Goal: Task Accomplishment & Management: Manage account settings

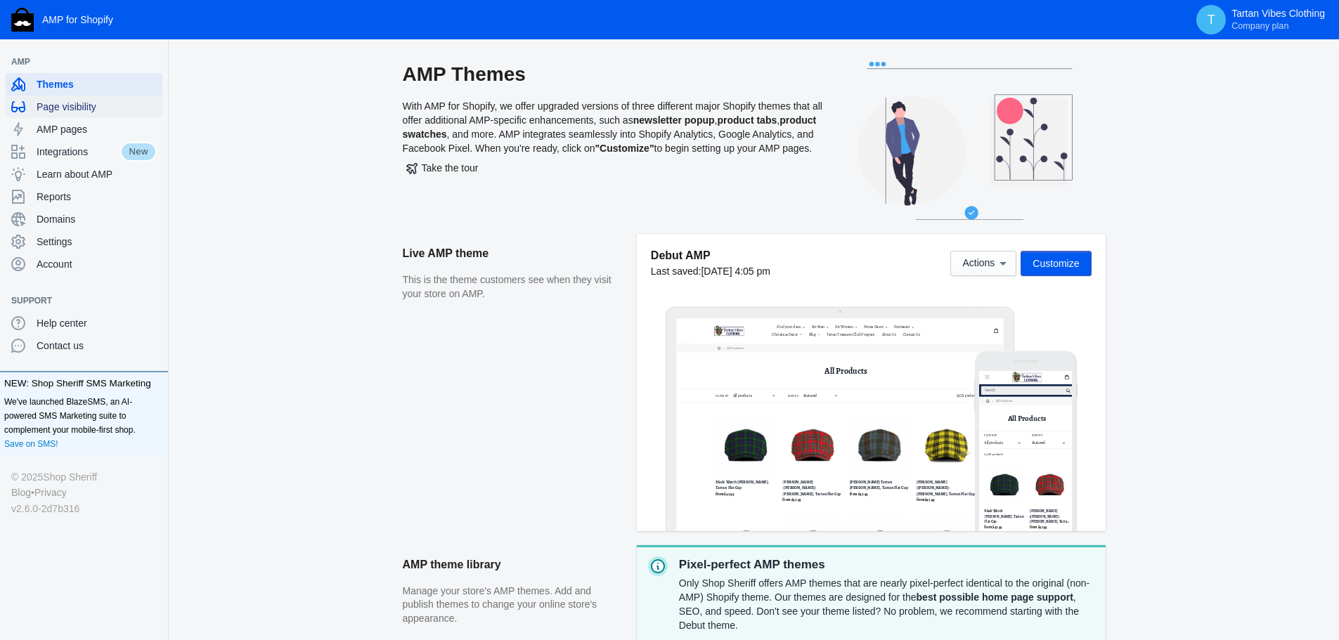
click at [106, 110] on span "Page visibility" at bounding box center [97, 107] width 120 height 14
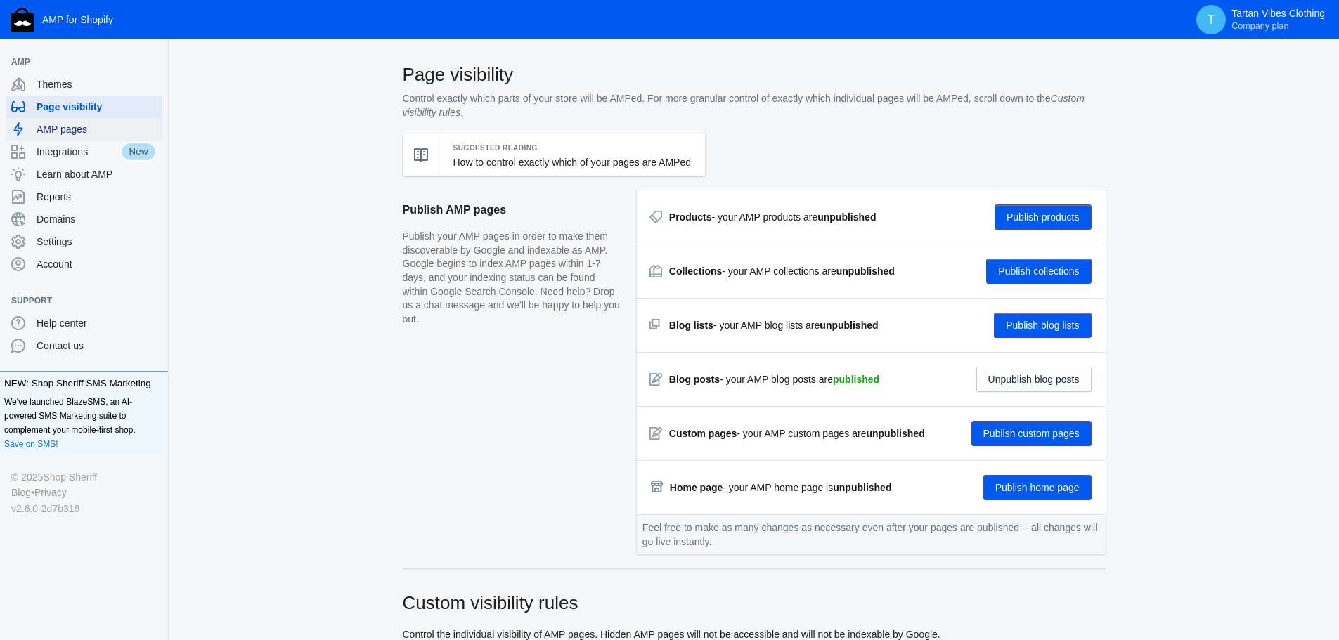
click at [104, 131] on span "AMP pages" at bounding box center [97, 129] width 120 height 14
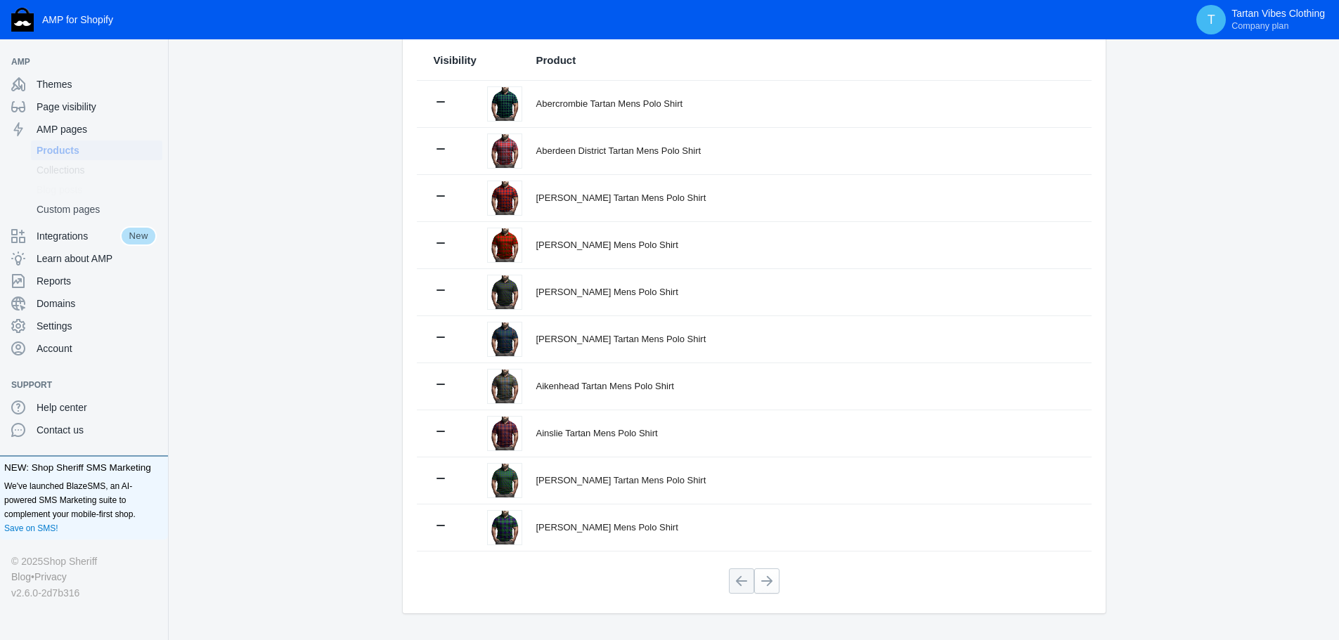
scroll to position [190, 0]
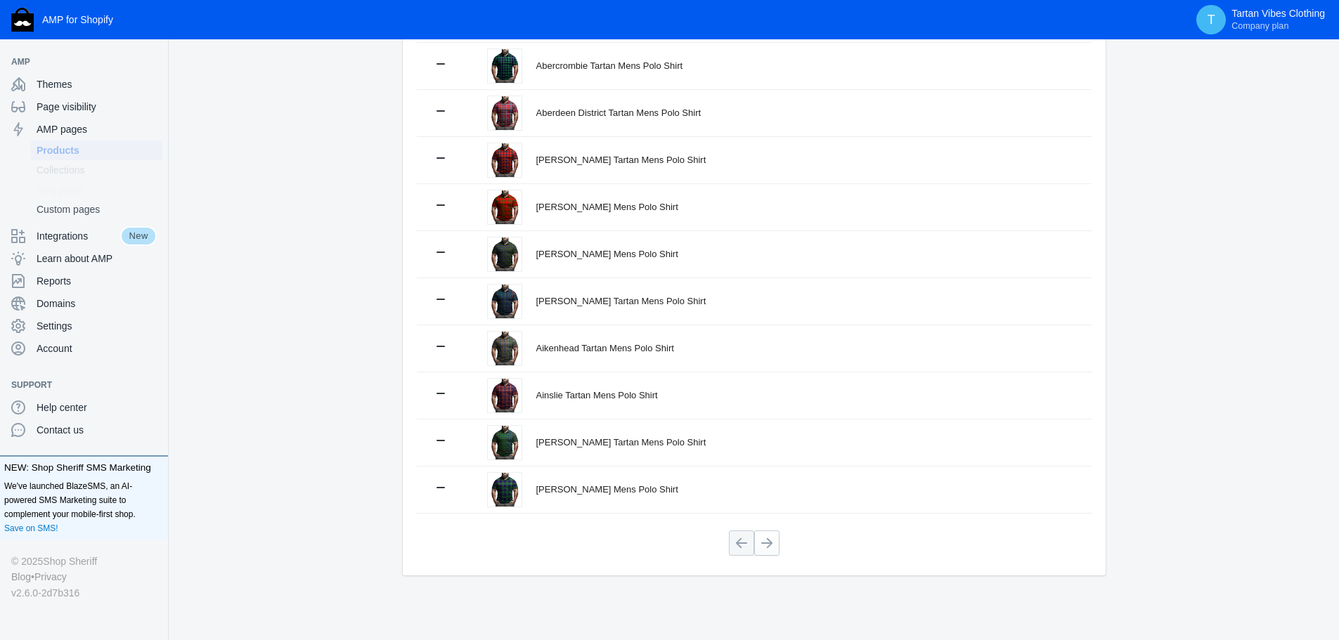
click at [110, 190] on span "Blog posts" at bounding box center [97, 190] width 120 height 14
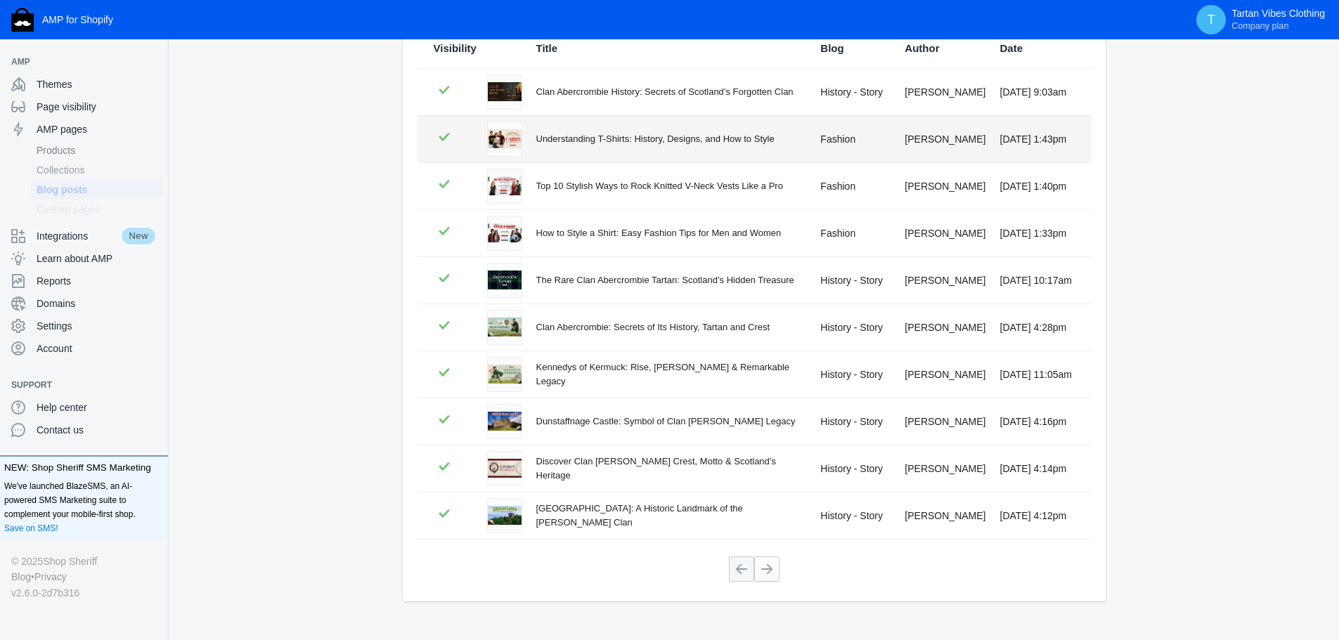
scroll to position [190, 0]
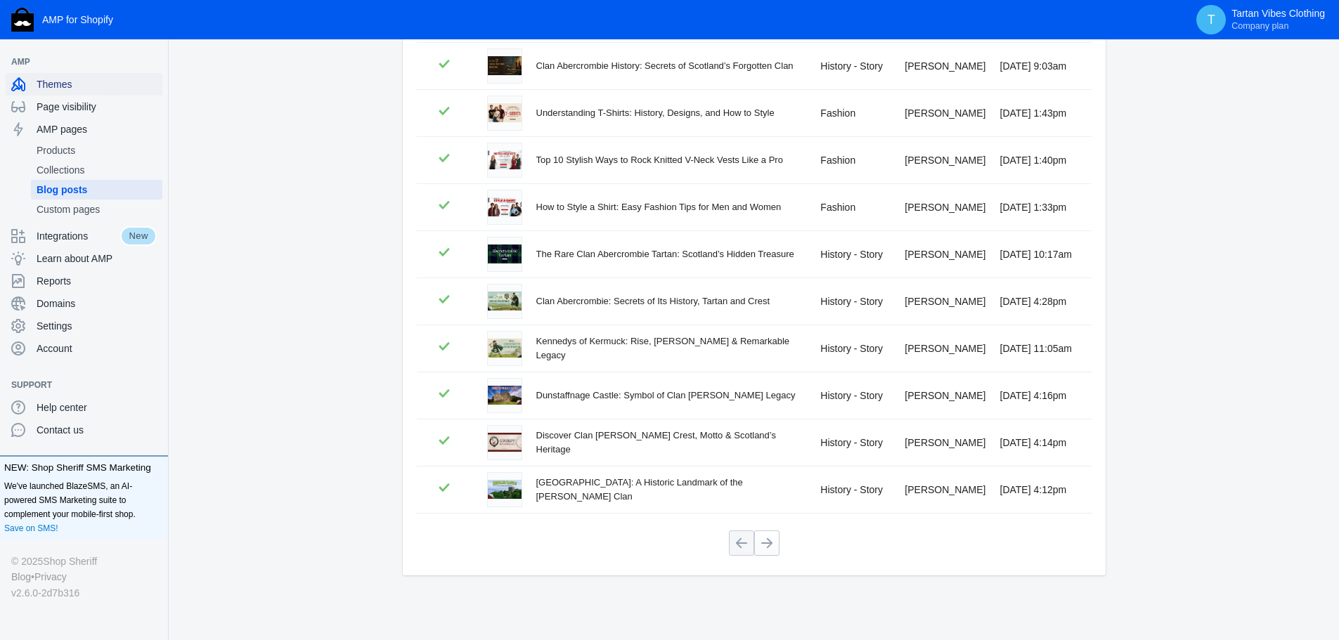
click at [94, 79] on span "Themes" at bounding box center [97, 84] width 120 height 14
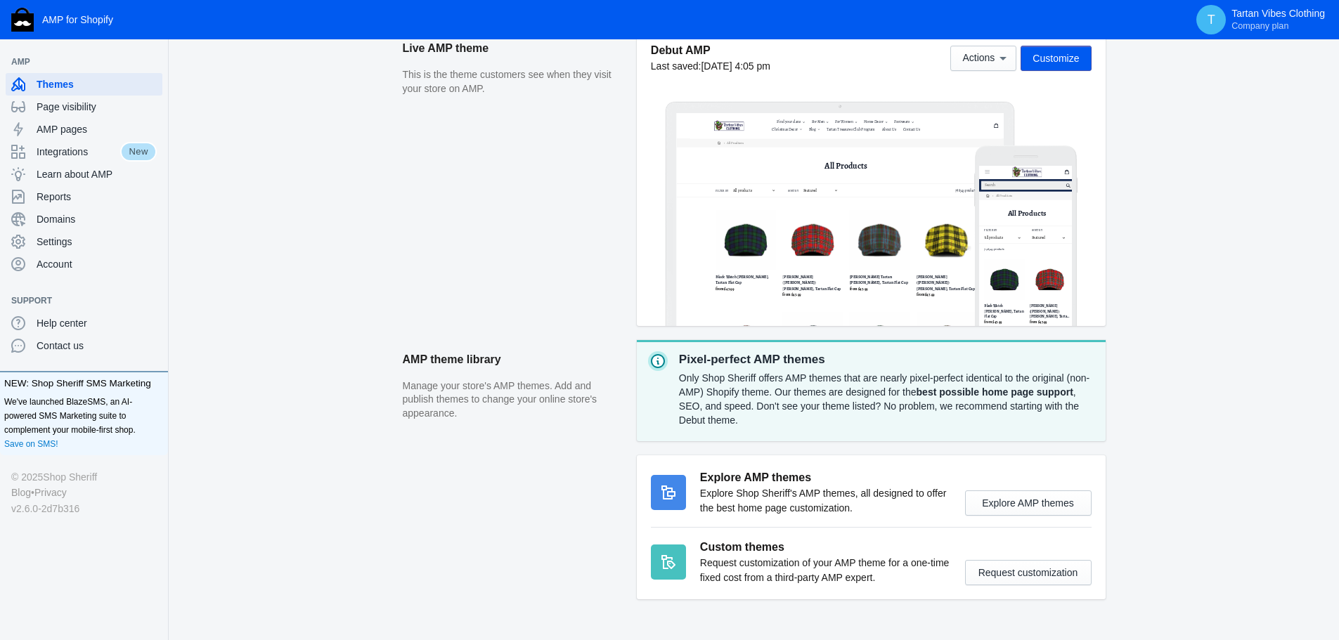
scroll to position [243, 0]
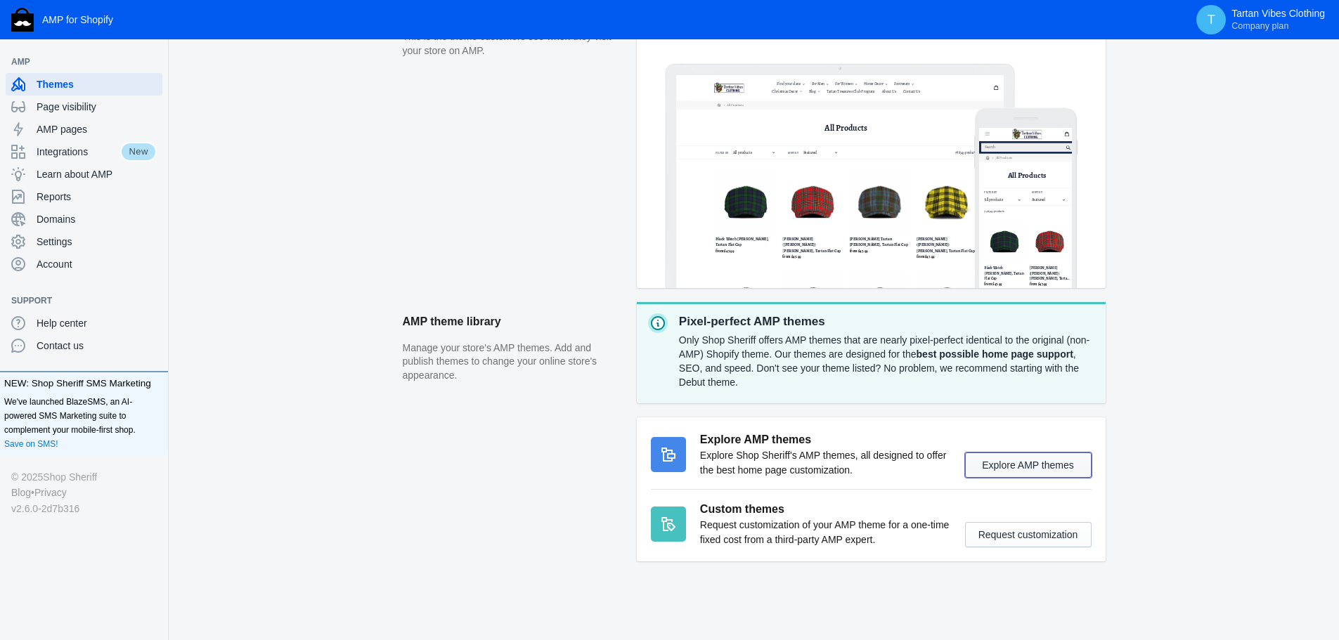
click at [0, 0] on button "Explore AMP themes" at bounding box center [0, 0] width 0 height 0
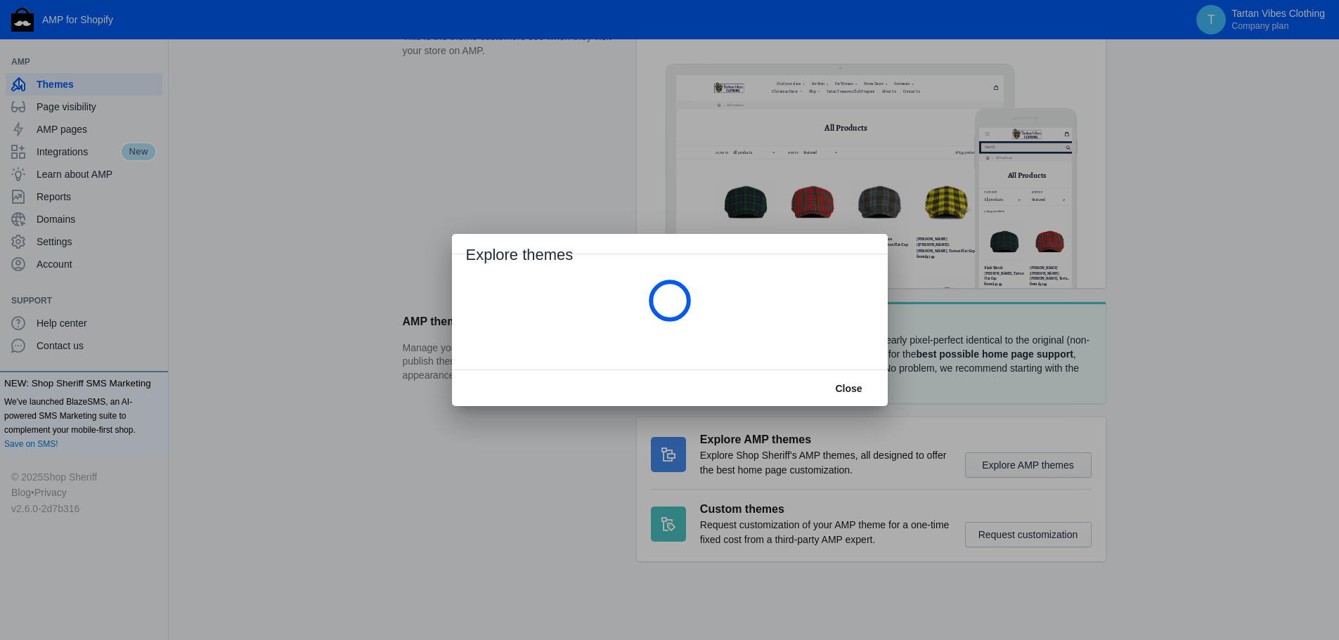
scroll to position [0, 0]
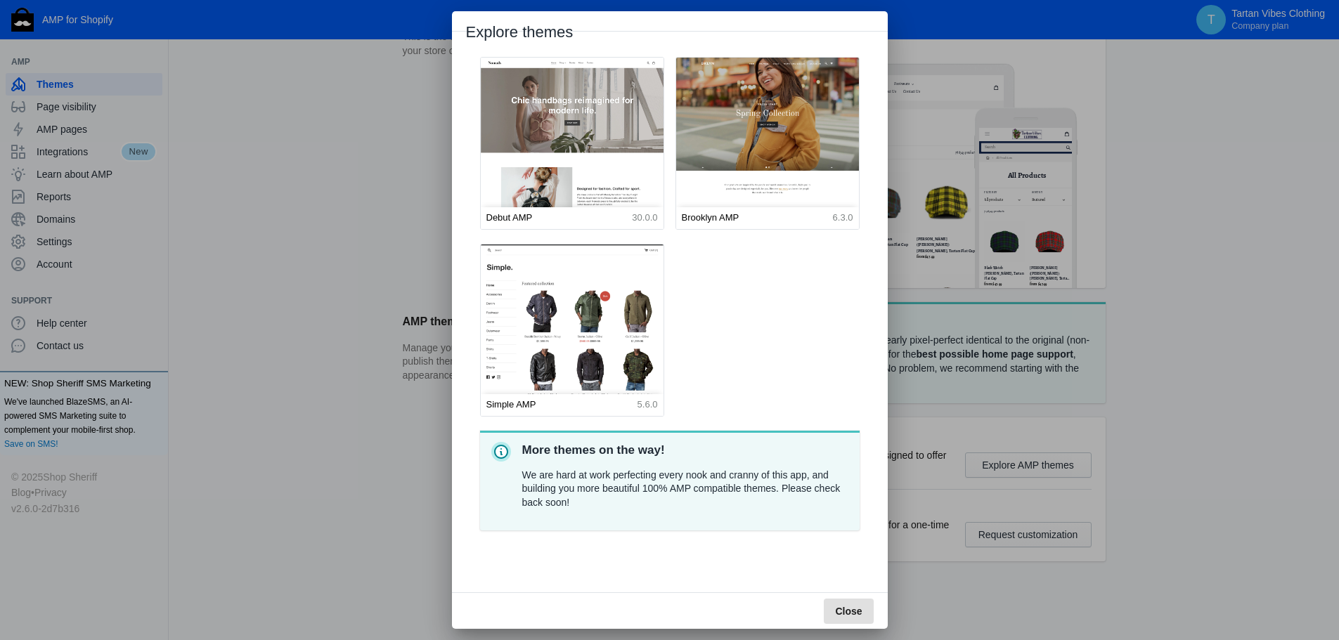
click at [0, 0] on div at bounding box center [0, 0] width 0 height 0
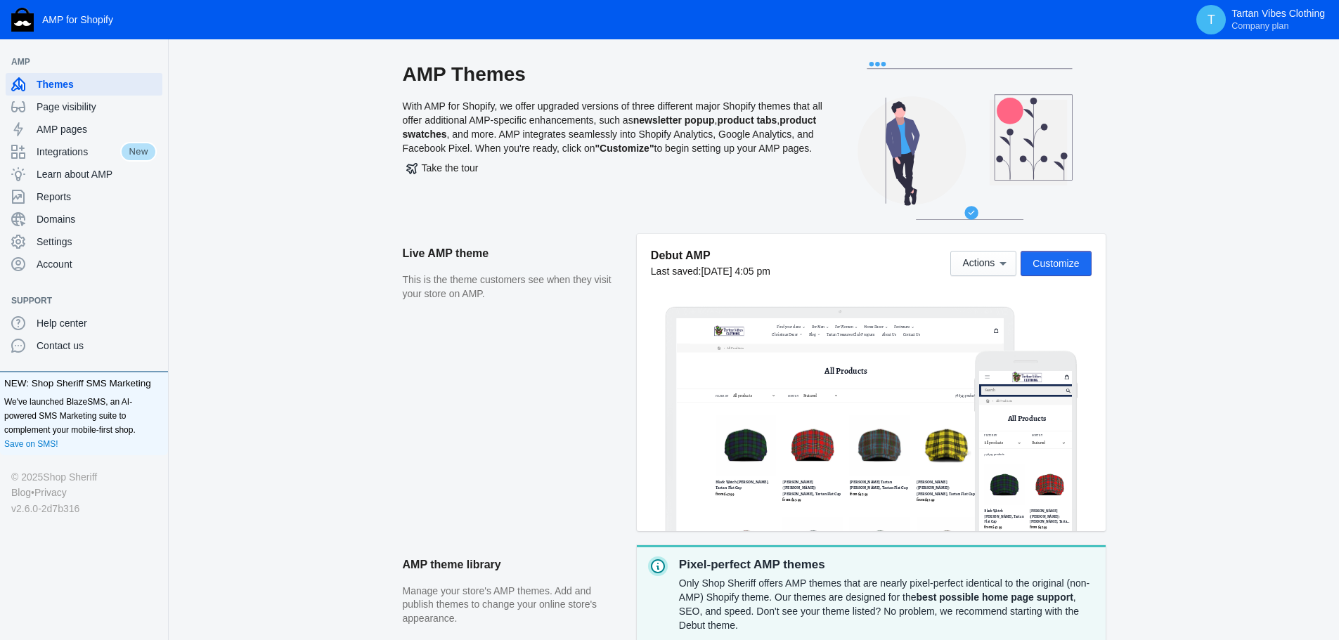
click at [1075, 267] on span "Customize" at bounding box center [1055, 263] width 46 height 11
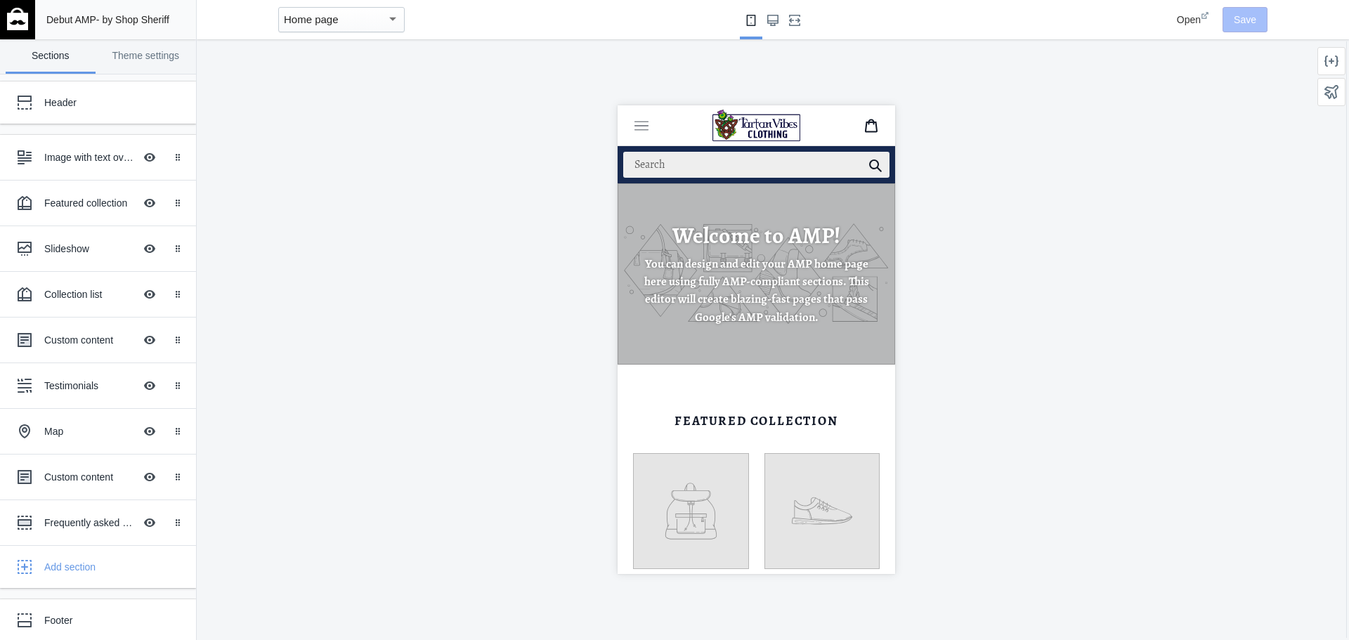
scroll to position [0, 236]
click at [304, 23] on mat-select-trigger "Home page" at bounding box center [311, 19] width 55 height 12
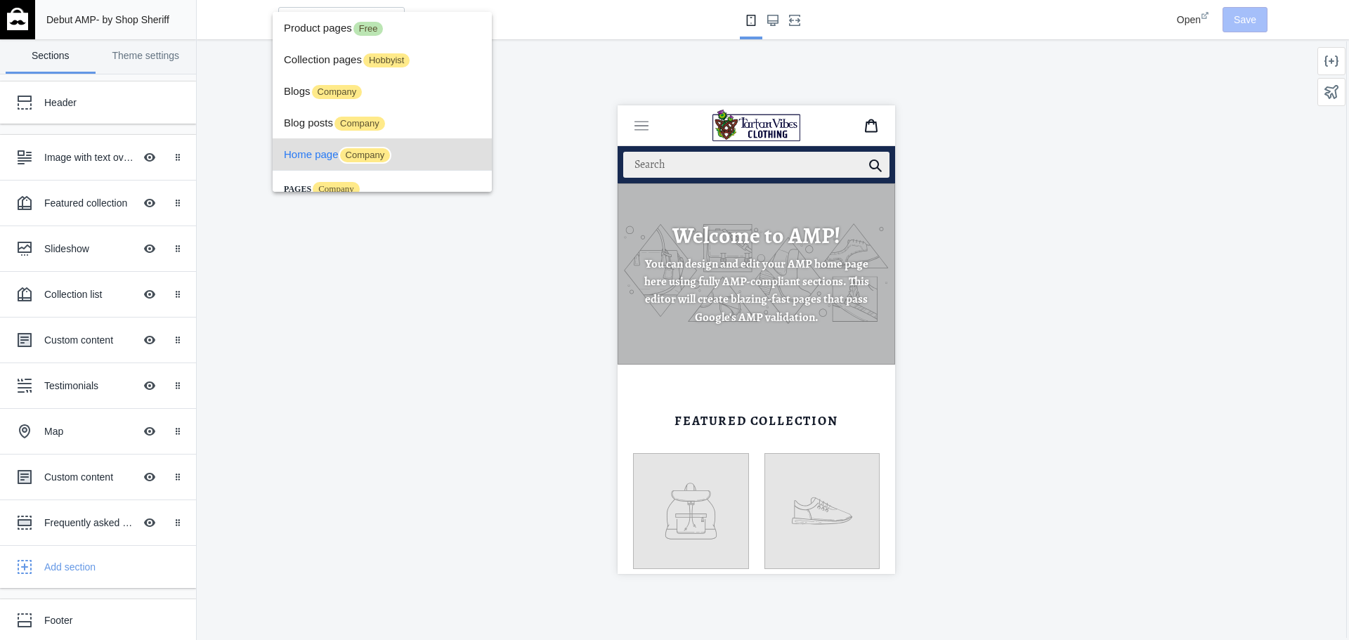
scroll to position [53, 0]
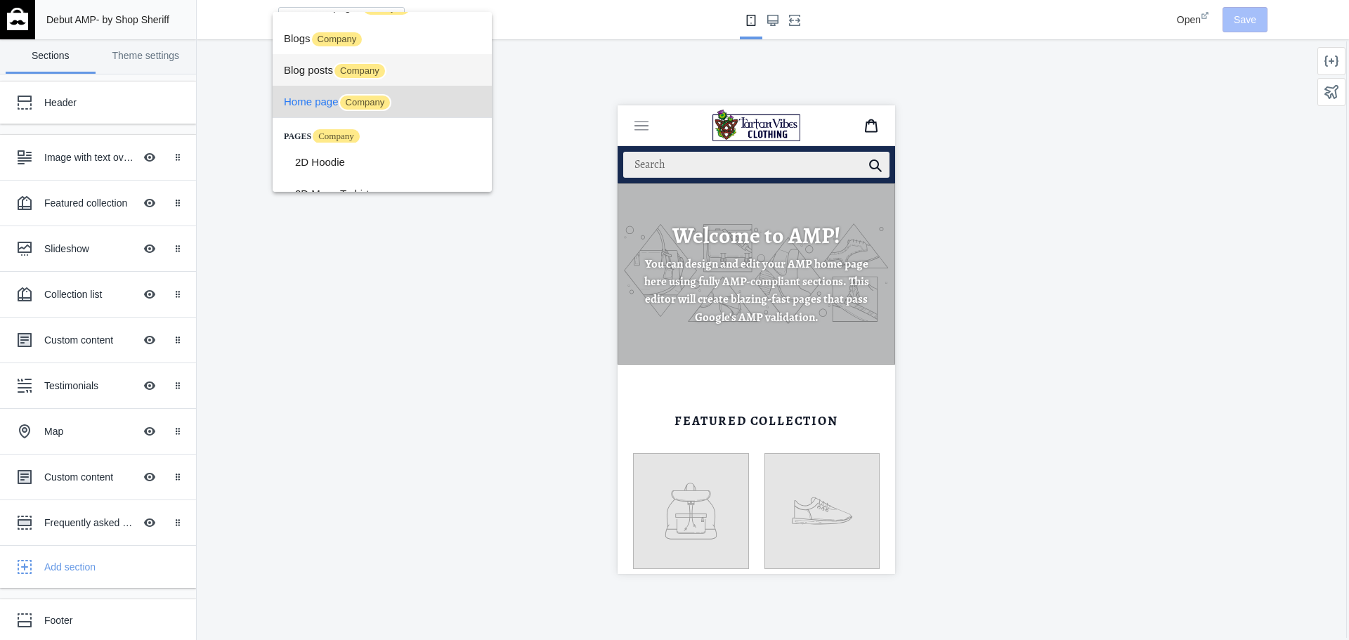
click at [337, 75] on span "Company" at bounding box center [359, 71] width 53 height 17
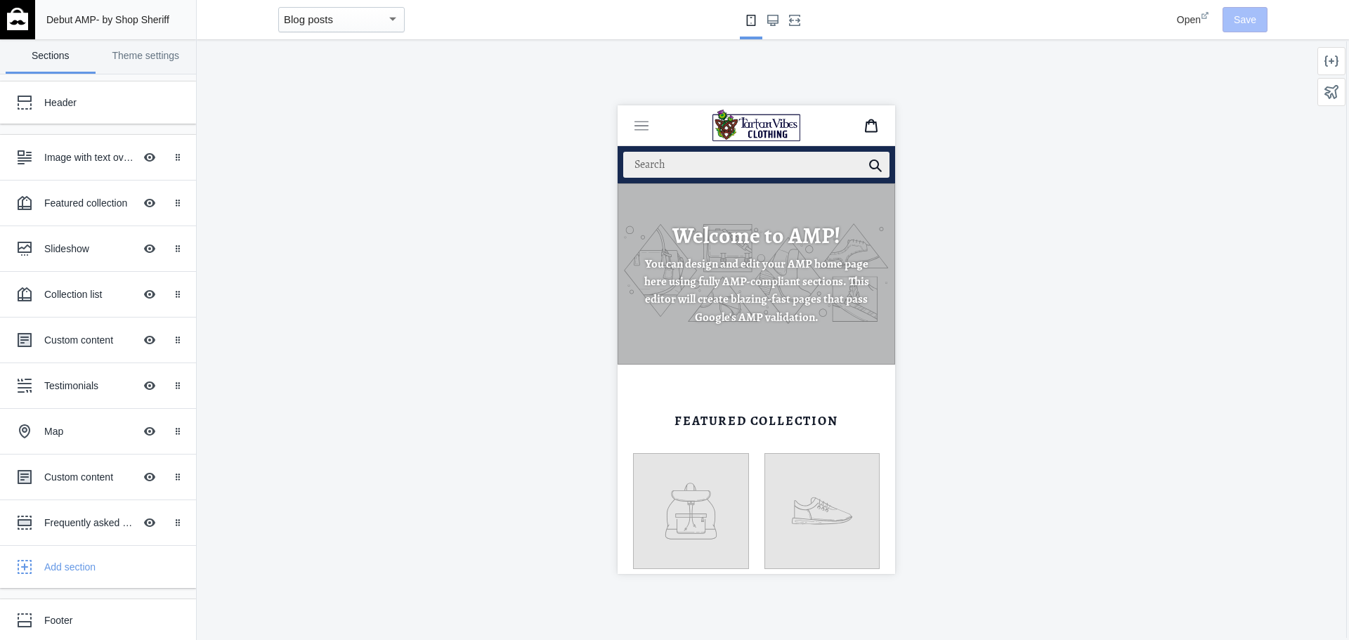
scroll to position [0, 0]
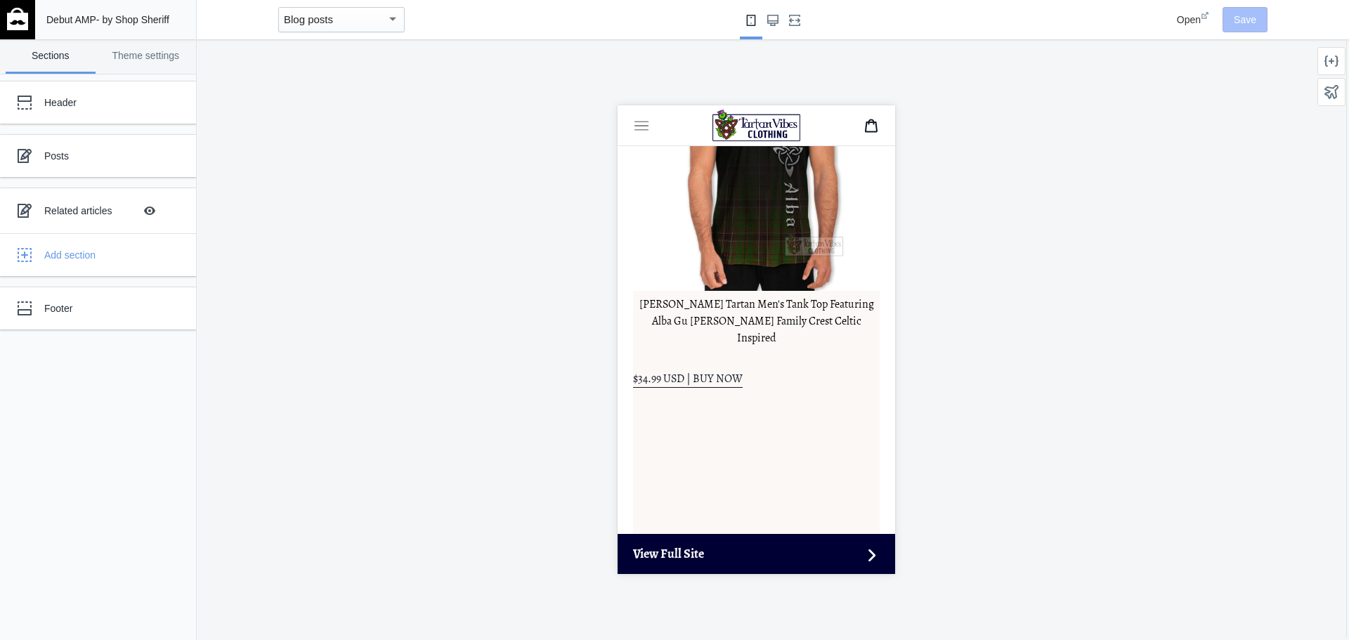
scroll to position [3092, 0]
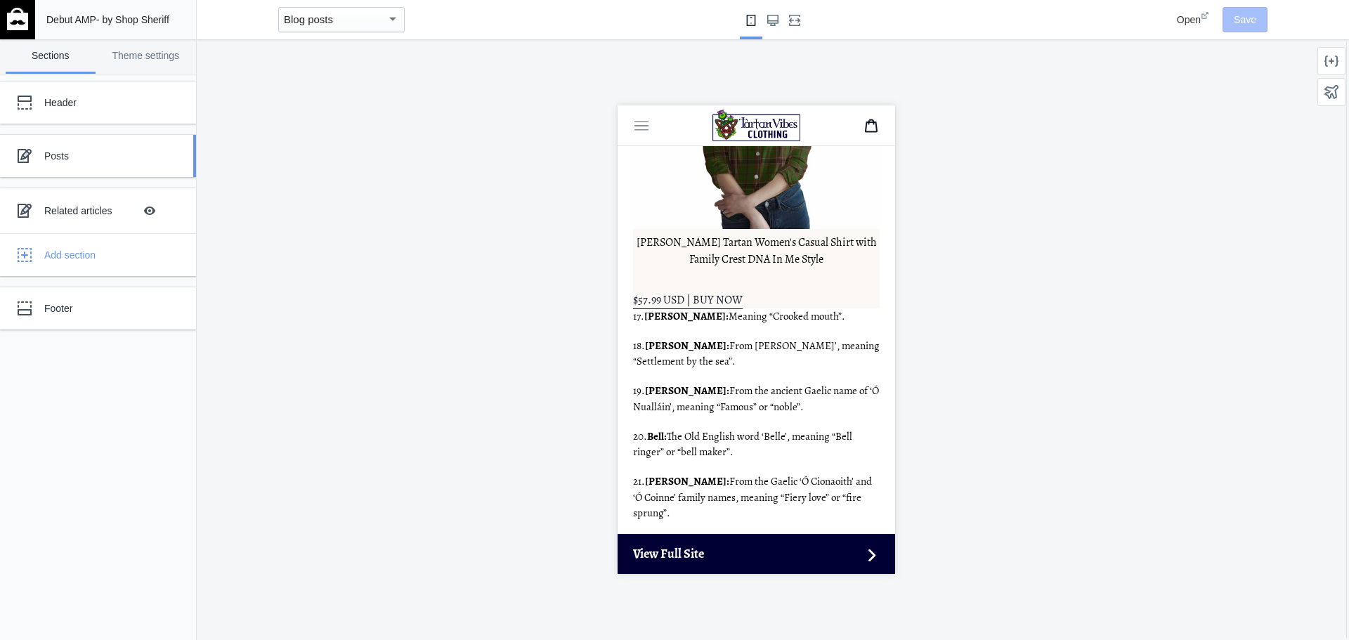
click at [148, 158] on div "Posts" at bounding box center [104, 156] width 121 height 14
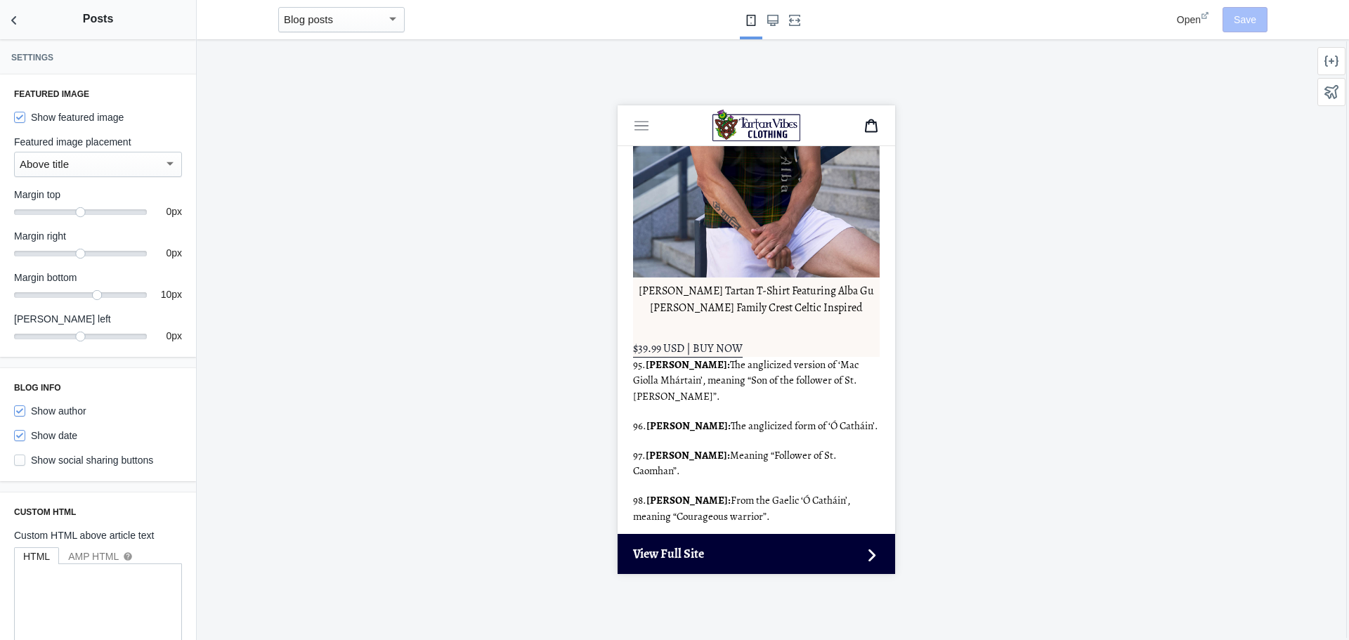
scroll to position [10244, 0]
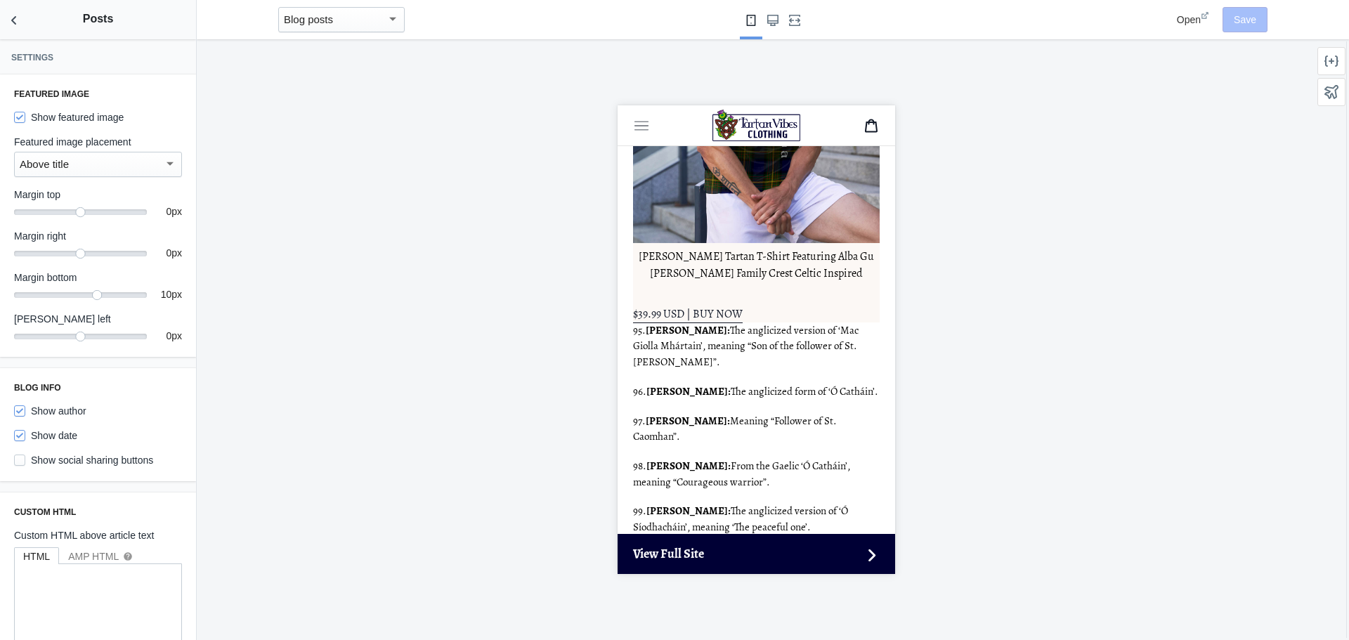
click at [1180, 20] on span "Open" at bounding box center [1189, 19] width 24 height 11
click at [12, 22] on icon "Back to sections" at bounding box center [14, 20] width 14 height 14
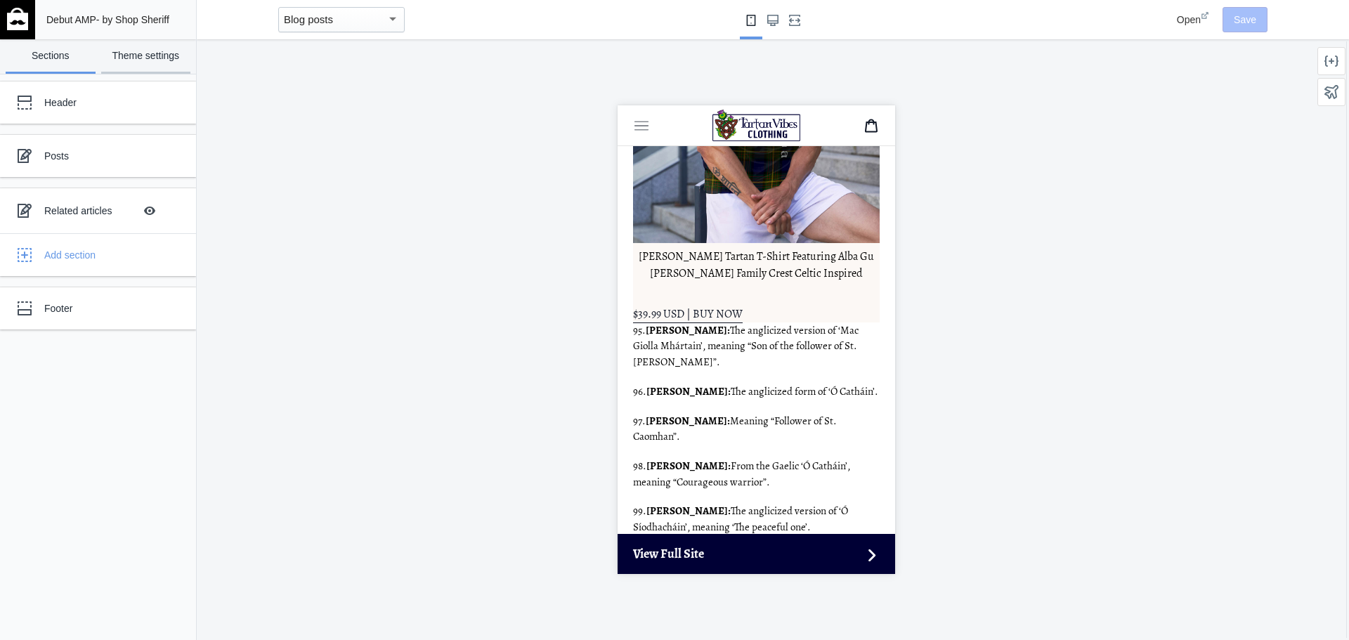
click at [122, 51] on link "Theme settings" at bounding box center [146, 56] width 90 height 34
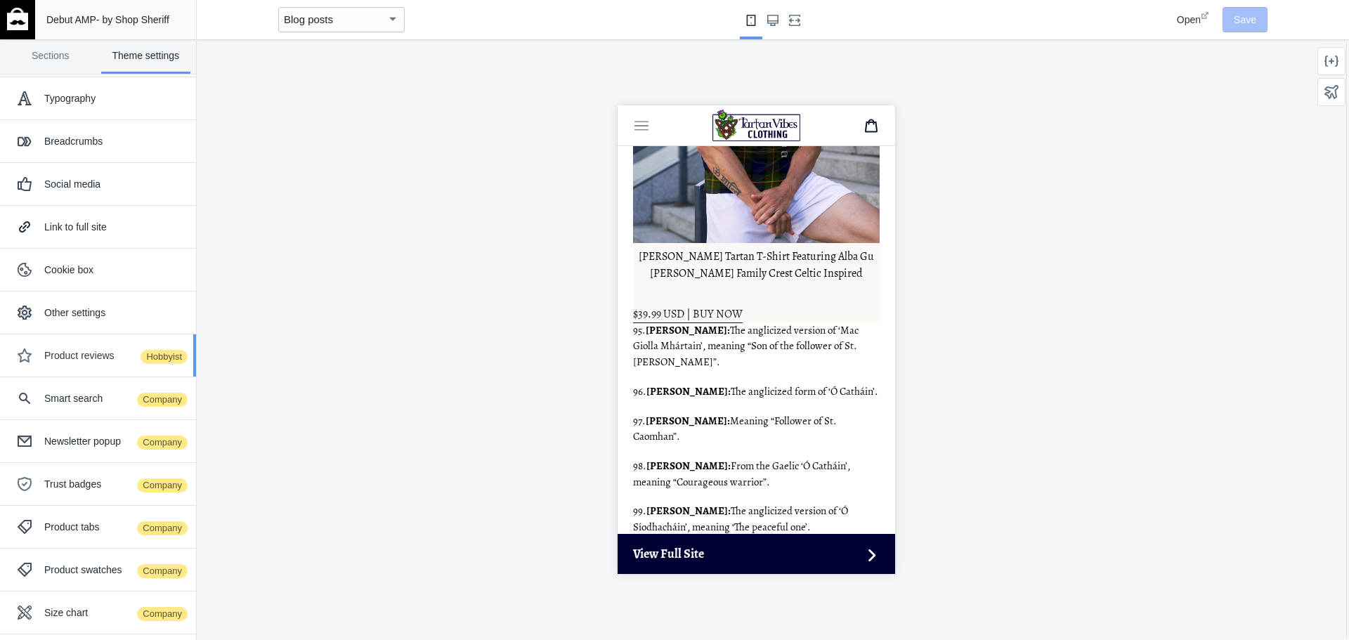
scroll to position [70, 0]
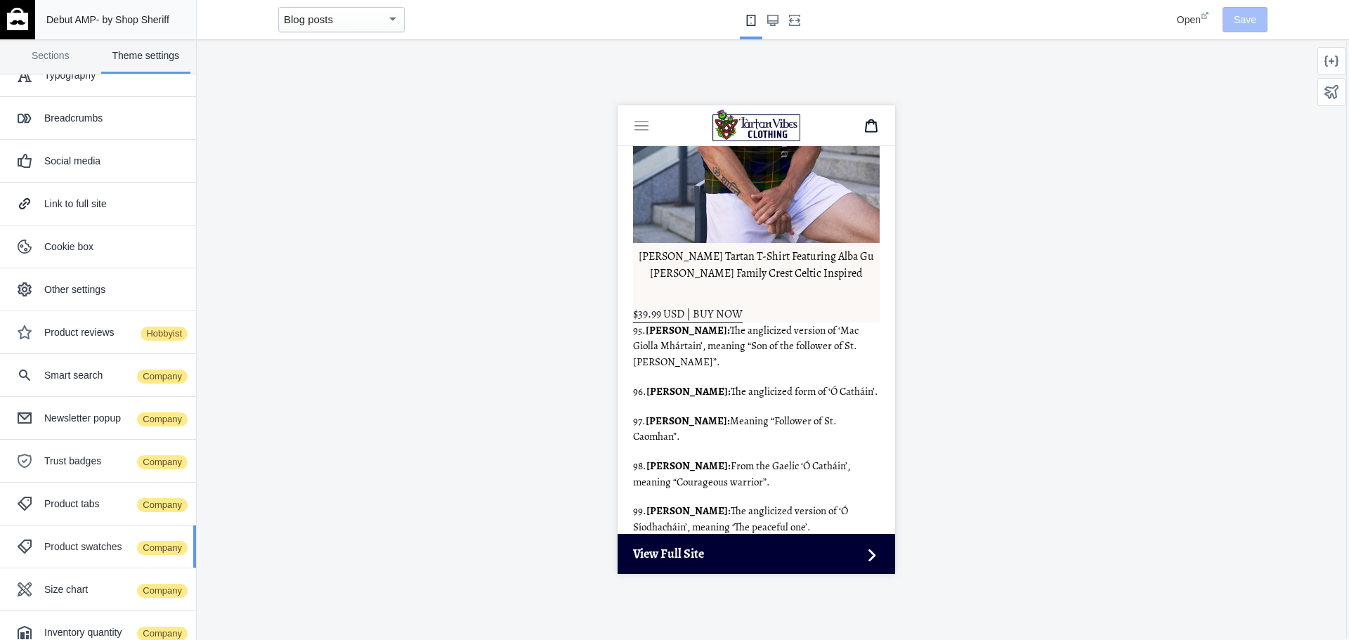
click at [84, 547] on div "Product swatches Company" at bounding box center [114, 547] width 141 height 14
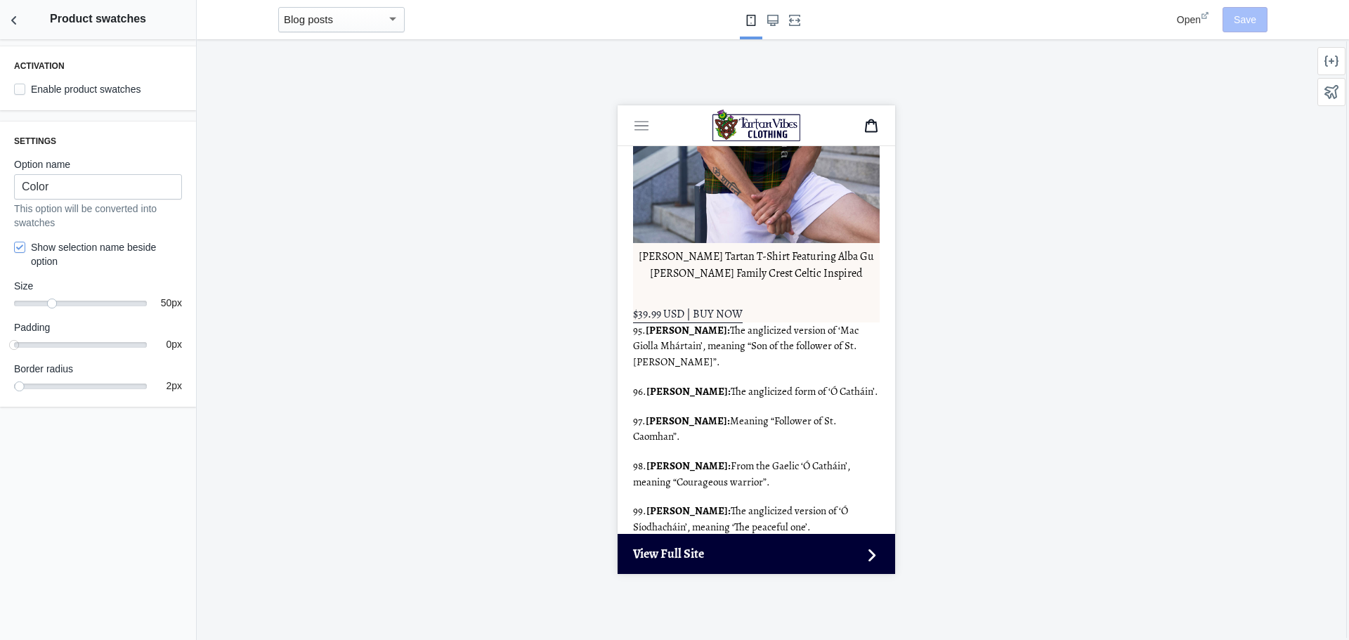
click at [123, 12] on h2 "Product swatches" at bounding box center [98, 19] width 196 height 38
click at [117, 18] on h2 "Product swatches" at bounding box center [98, 19] width 196 height 38
click at [79, 193] on input "Color" at bounding box center [98, 186] width 168 height 25
click at [328, 171] on div at bounding box center [756, 339] width 1119 height 601
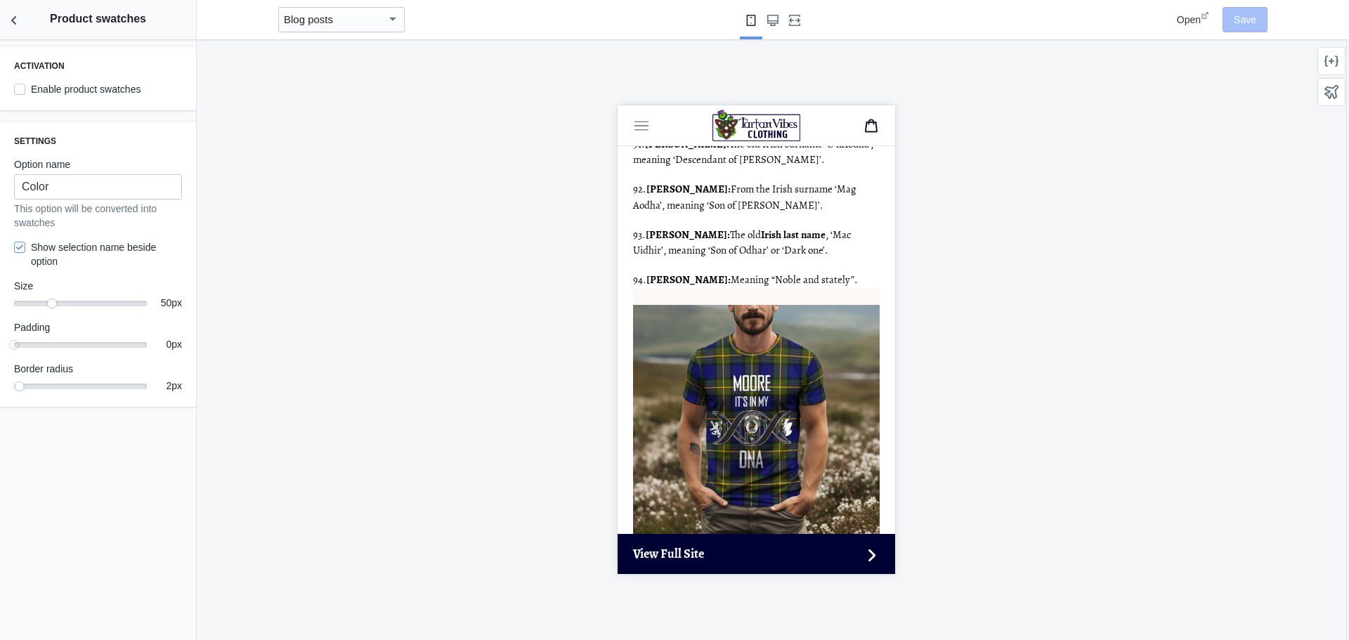
scroll to position [9611, 0]
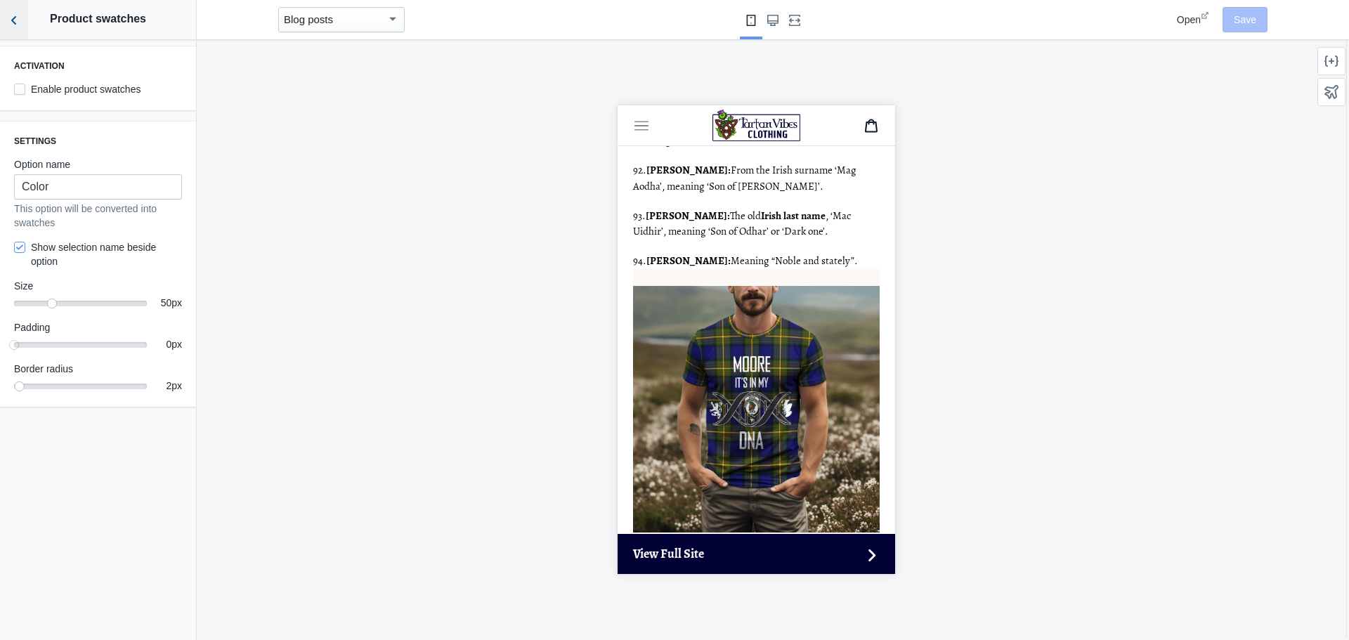
click at [9, 20] on icon "Back to sections" at bounding box center [14, 20] width 14 height 14
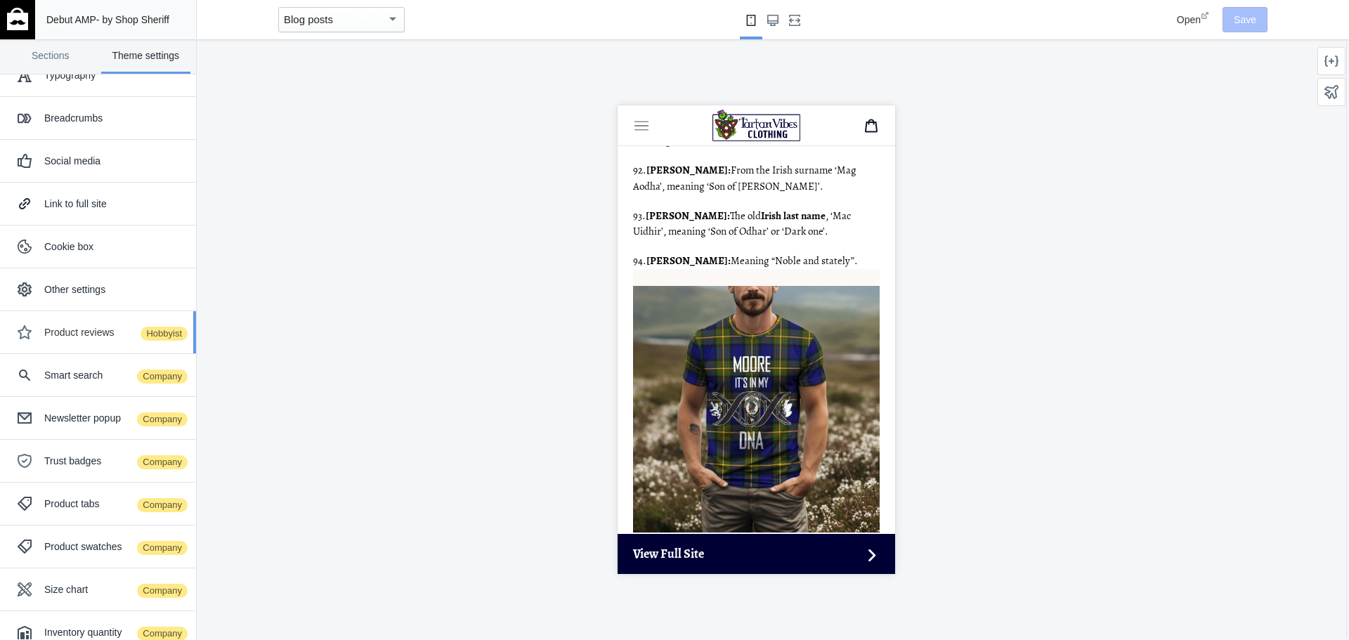
click at [96, 335] on div "Product reviews Hobbyist" at bounding box center [114, 332] width 141 height 14
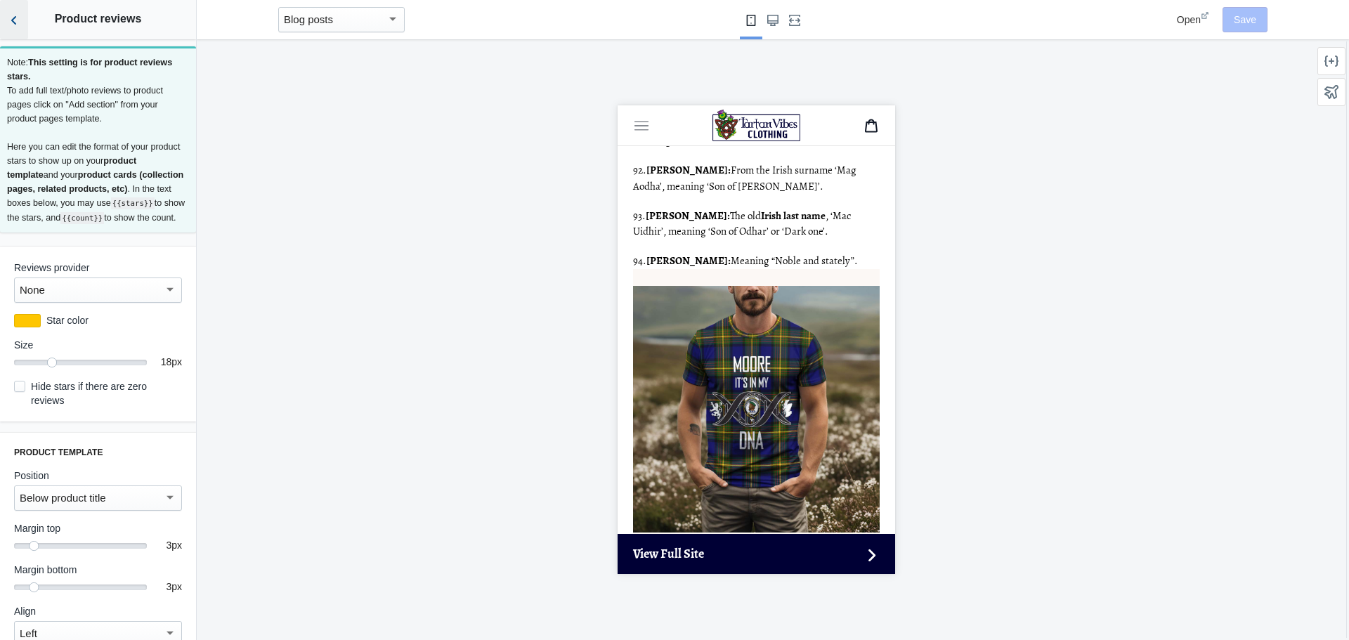
click at [9, 16] on icon "Back to sections" at bounding box center [14, 20] width 14 height 14
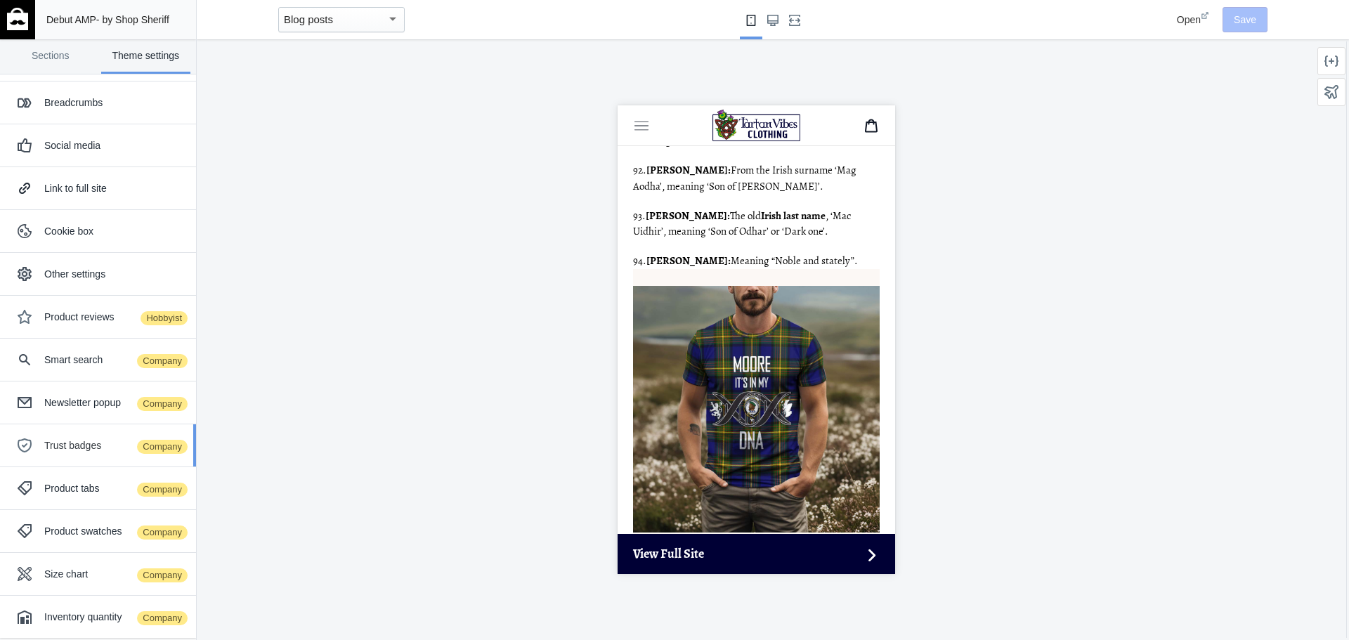
scroll to position [91, 0]
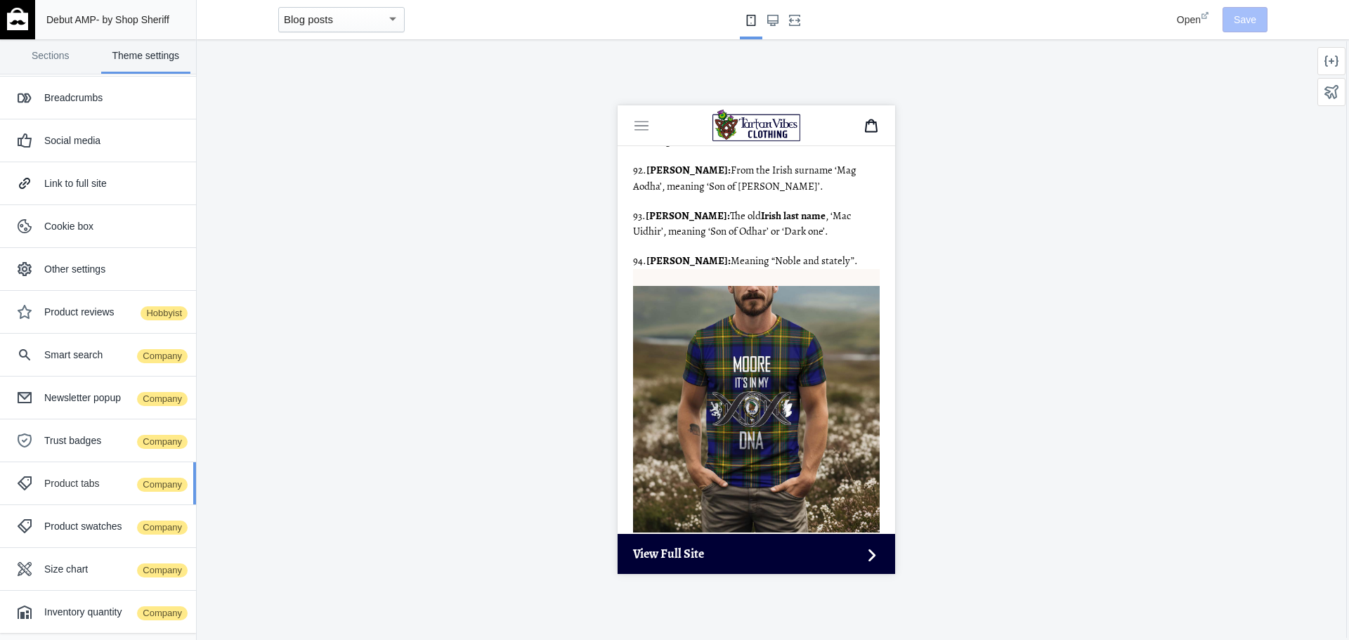
click at [95, 493] on div "Product tabs Company" at bounding box center [98, 483] width 175 height 28
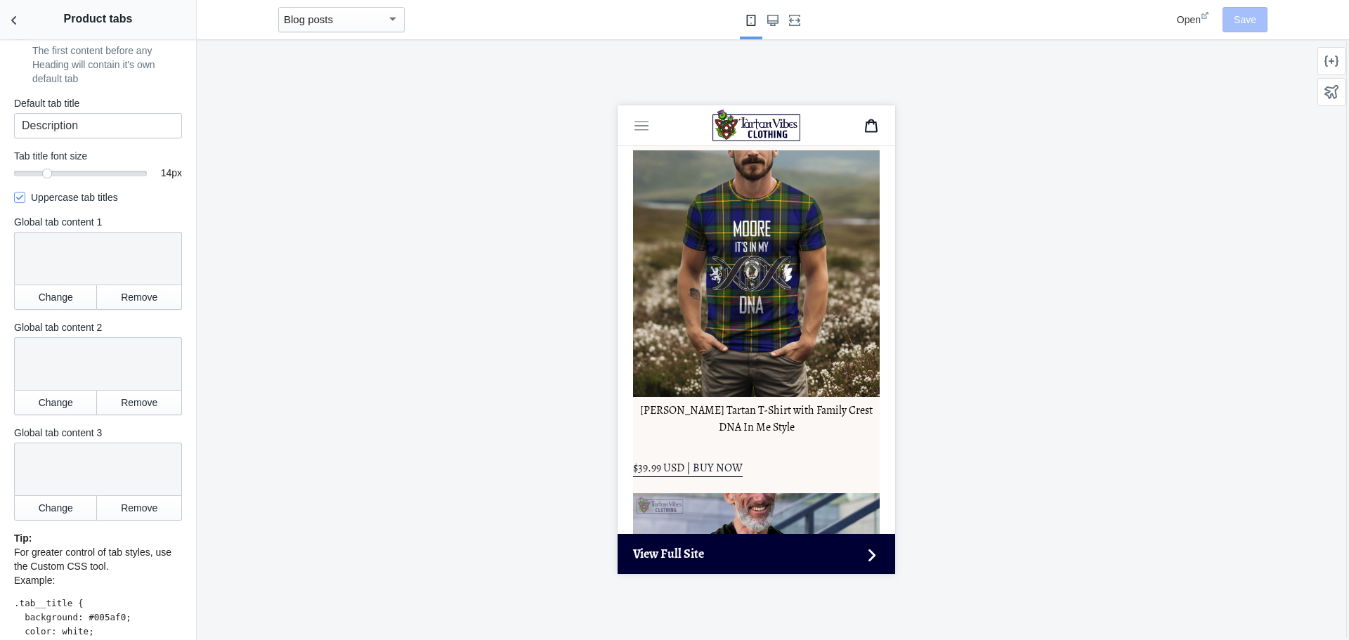
scroll to position [9752, 0]
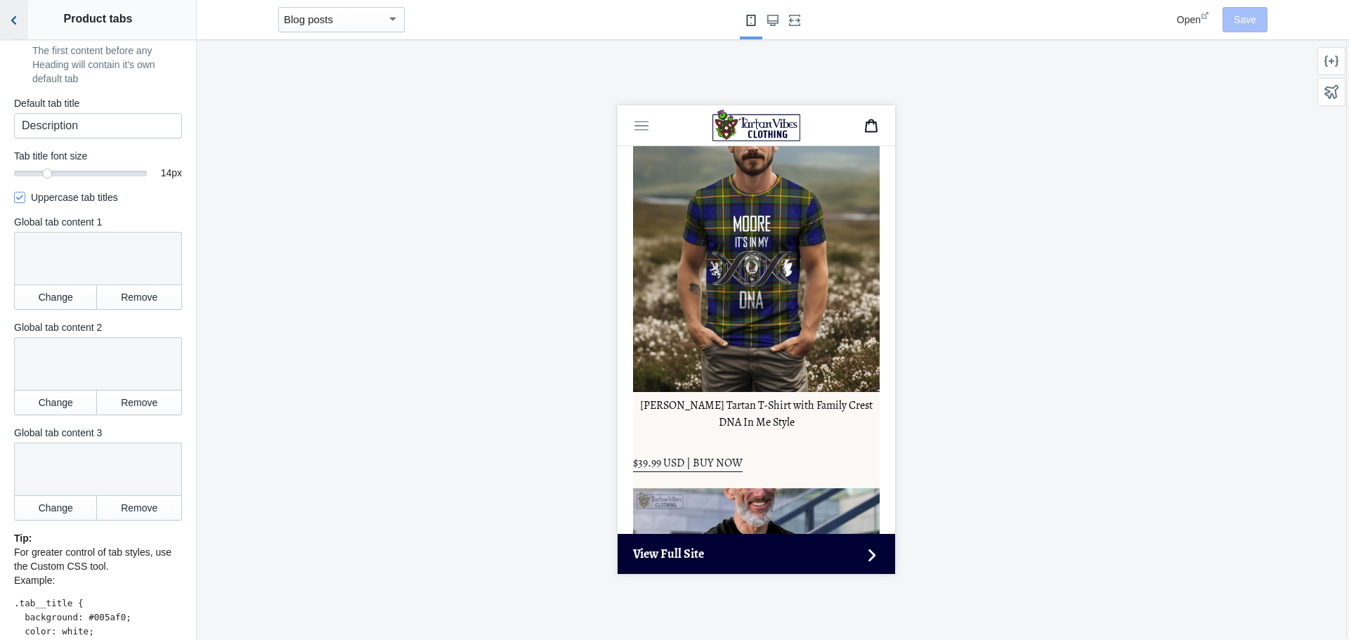
click at [8, 13] on icon "Back to sections" at bounding box center [14, 20] width 14 height 14
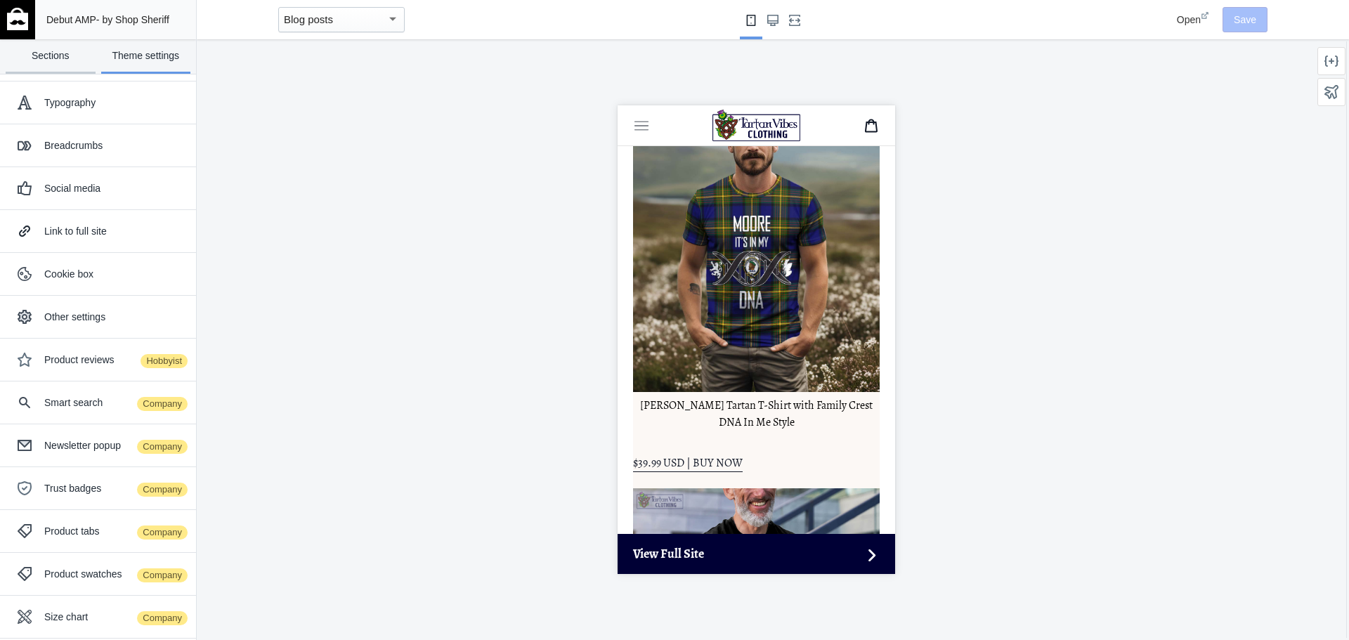
scroll to position [0, 0]
click at [35, 65] on link "Sections" at bounding box center [51, 56] width 90 height 34
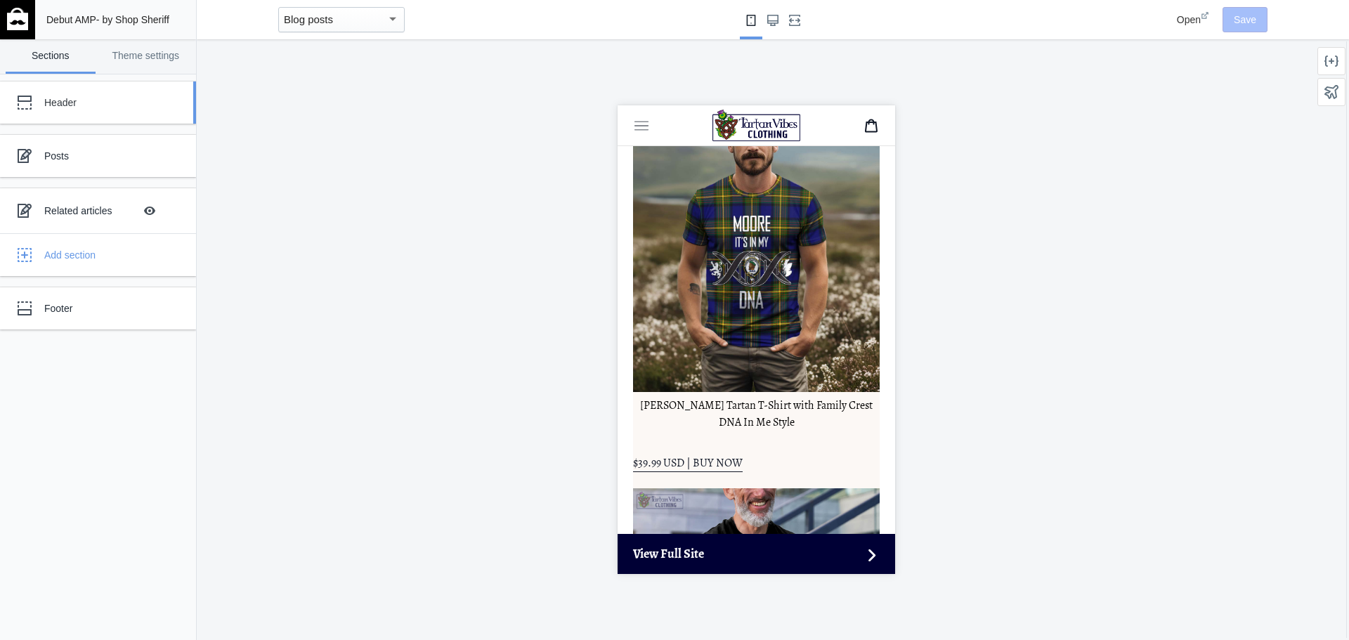
click at [75, 107] on div "Header" at bounding box center [104, 103] width 121 height 14
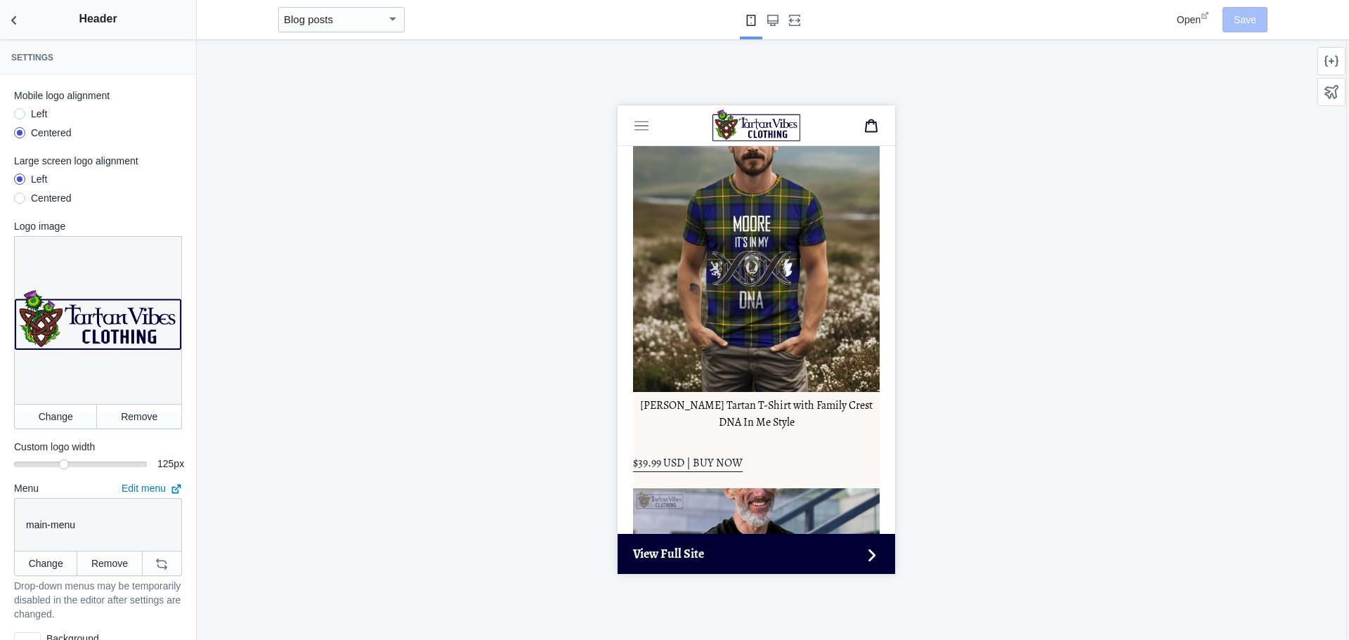
click at [122, 106] on div "Mobile logo alignment Left Centered" at bounding box center [98, 116] width 168 height 55
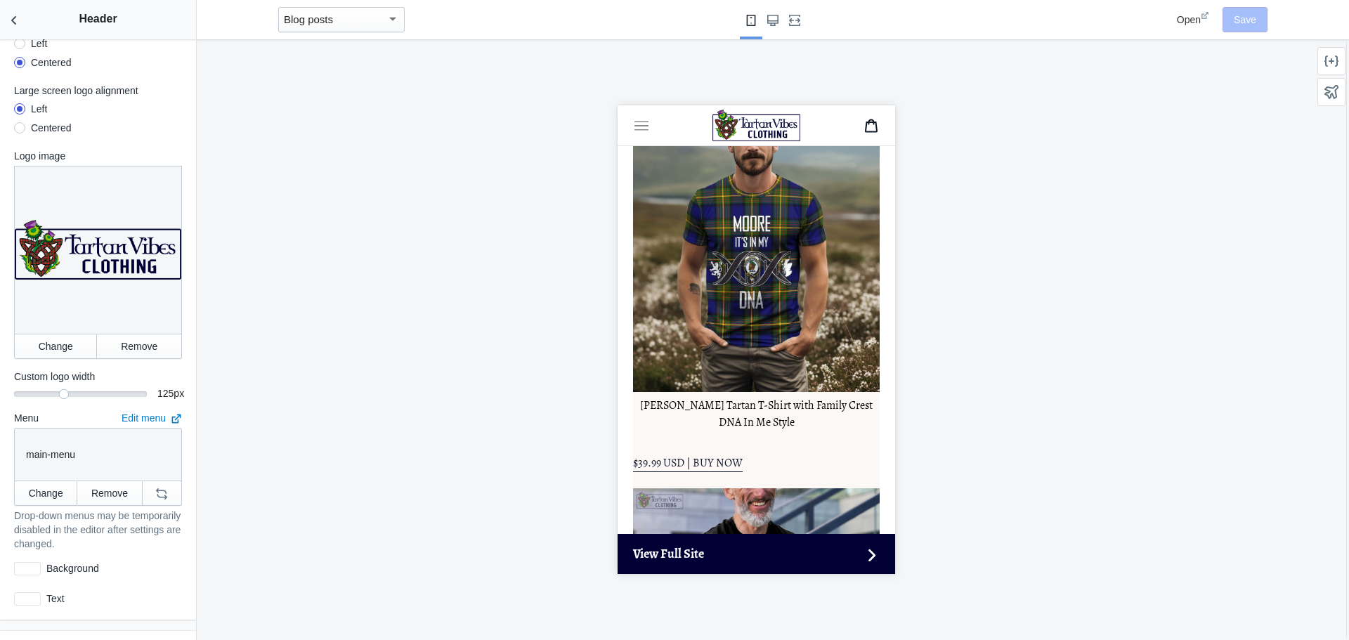
scroll to position [141, 0]
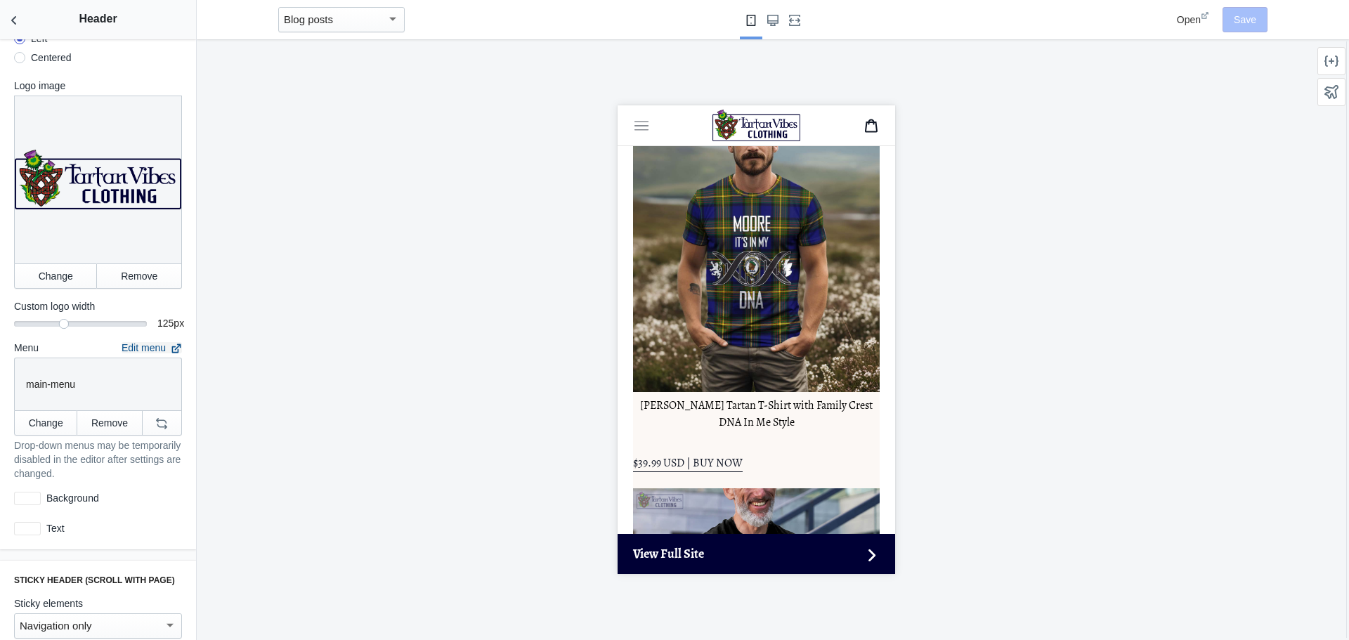
click at [153, 342] on link "Edit menu" at bounding box center [152, 347] width 60 height 11
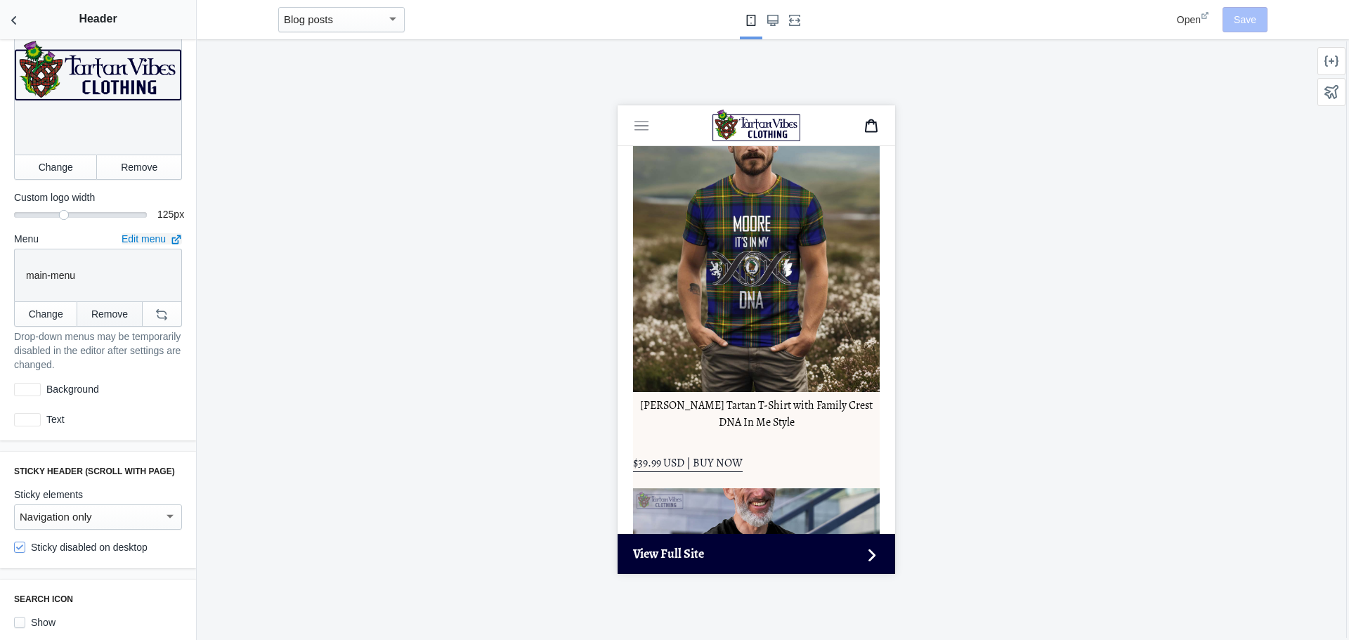
scroll to position [281, 0]
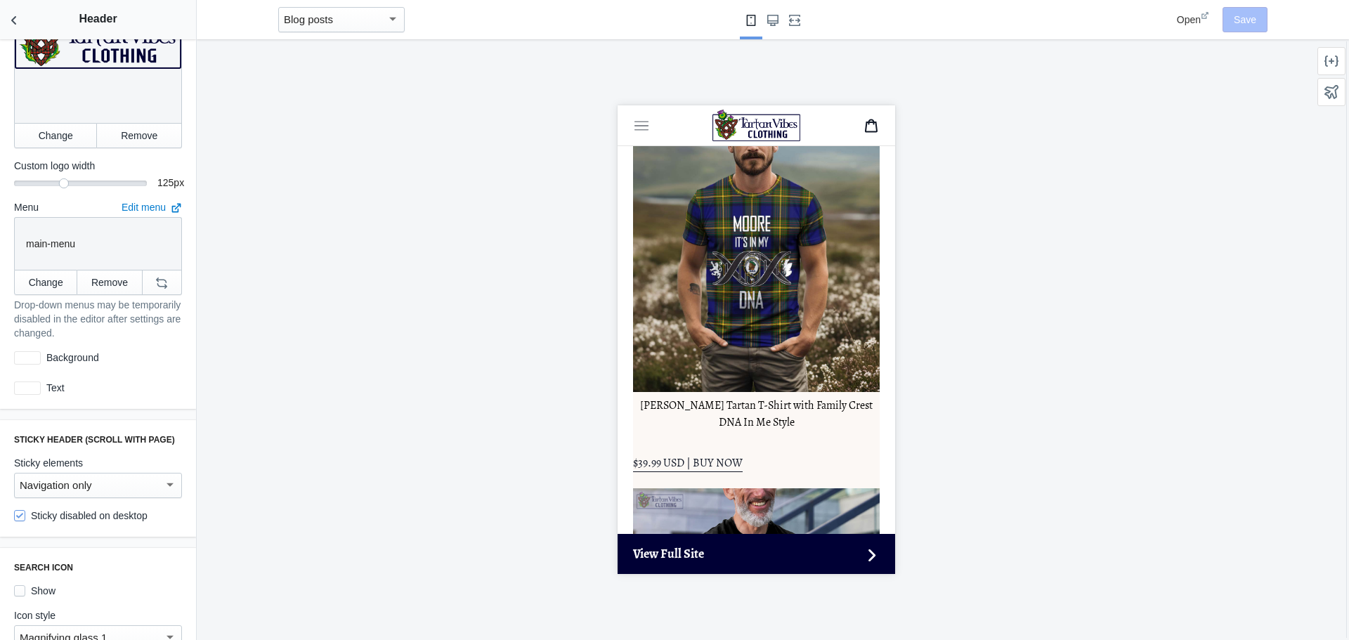
click at [67, 479] on mat-select-trigger "Navigation only" at bounding box center [56, 485] width 72 height 12
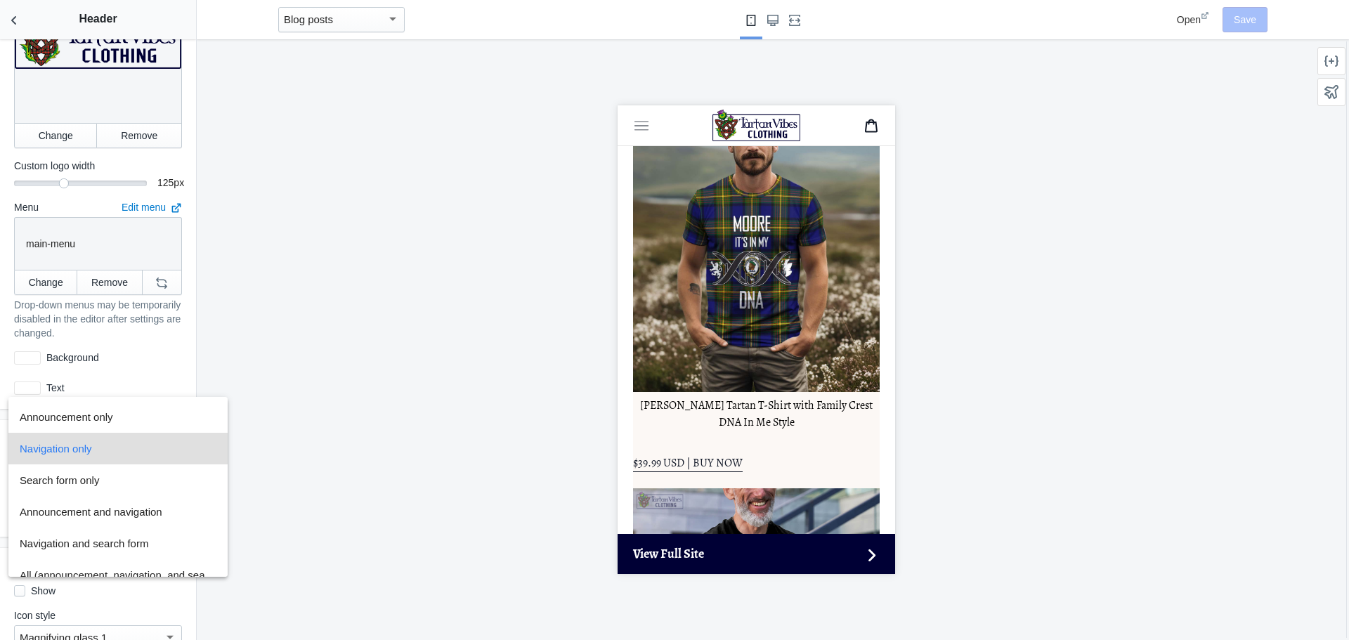
scroll to position [41, 0]
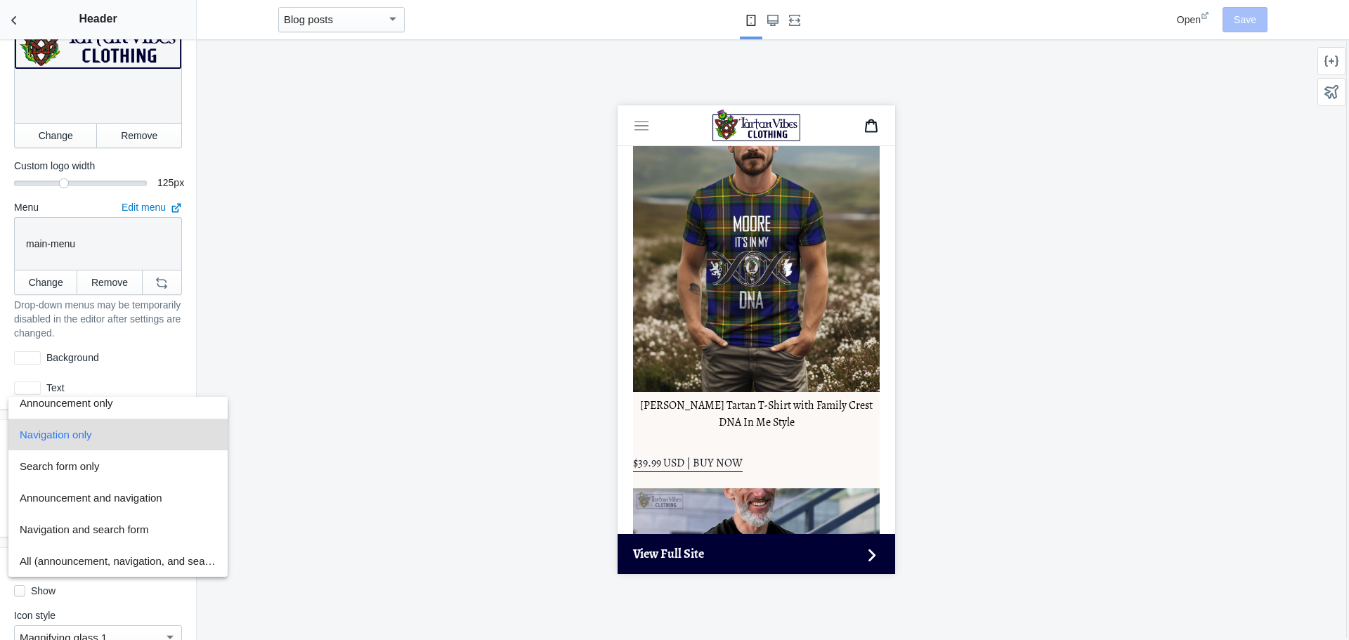
click at [486, 373] on div at bounding box center [674, 320] width 1349 height 640
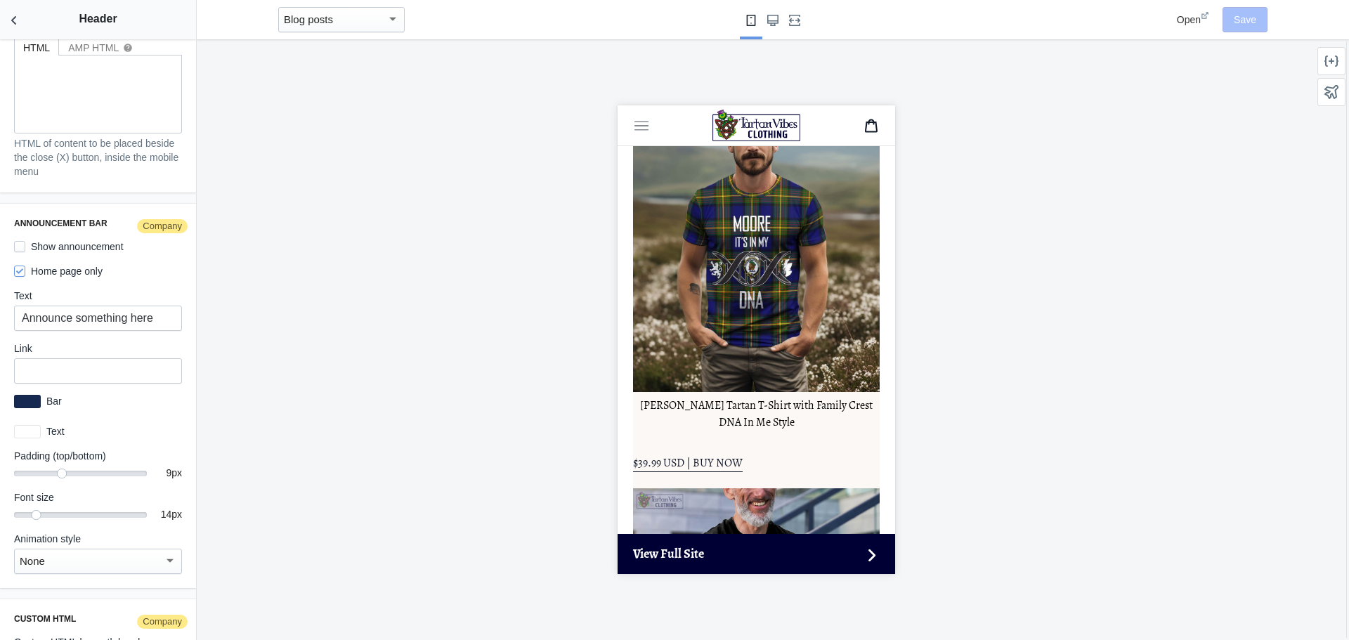
scroll to position [2364, 0]
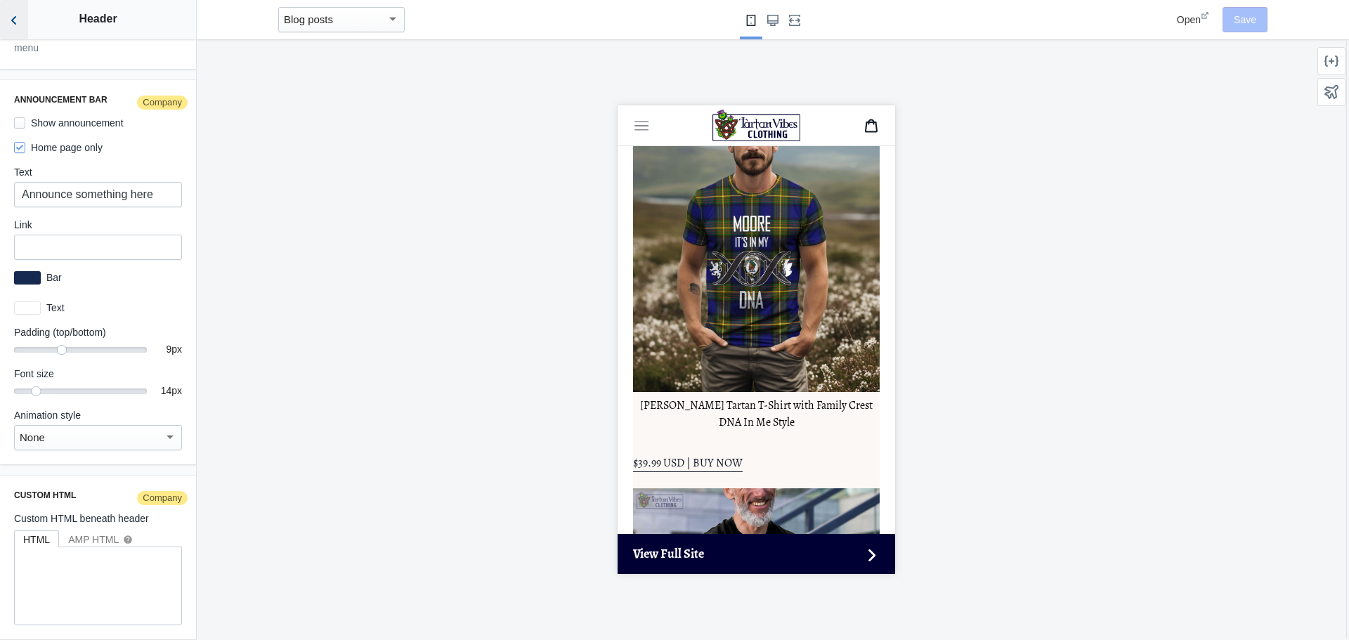
click at [14, 18] on use "Back to sections" at bounding box center [13, 20] width 5 height 8
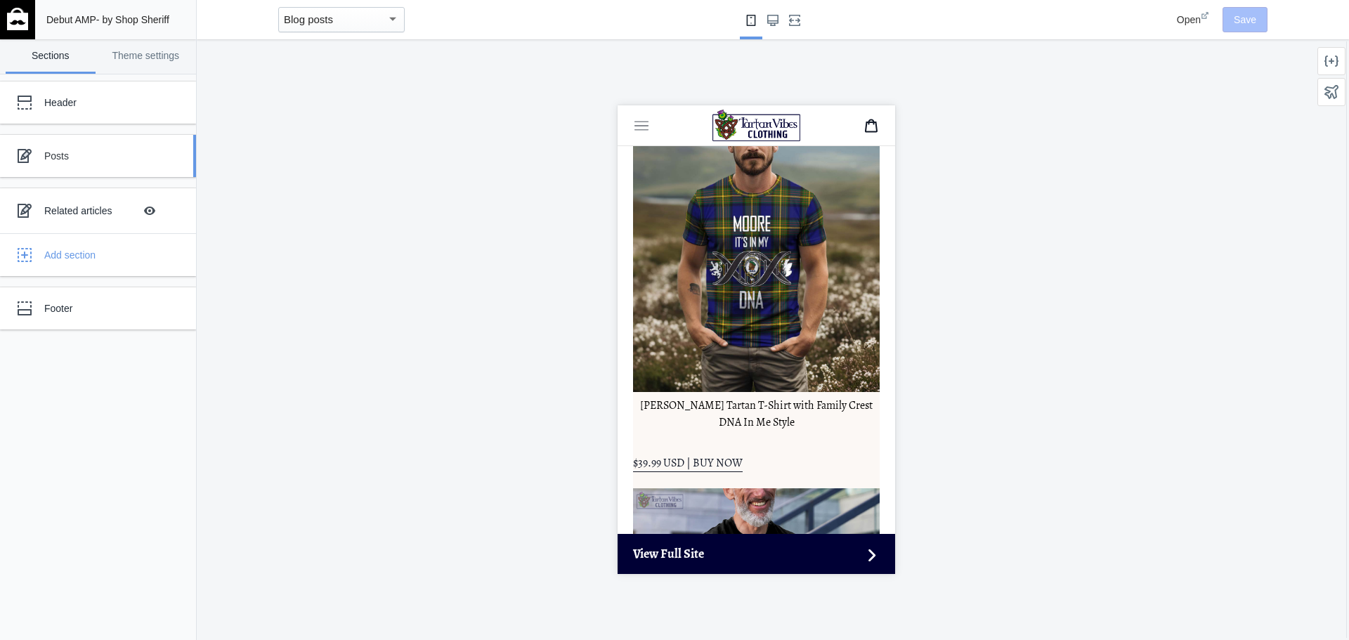
click at [51, 154] on div "Posts" at bounding box center [104, 156] width 121 height 14
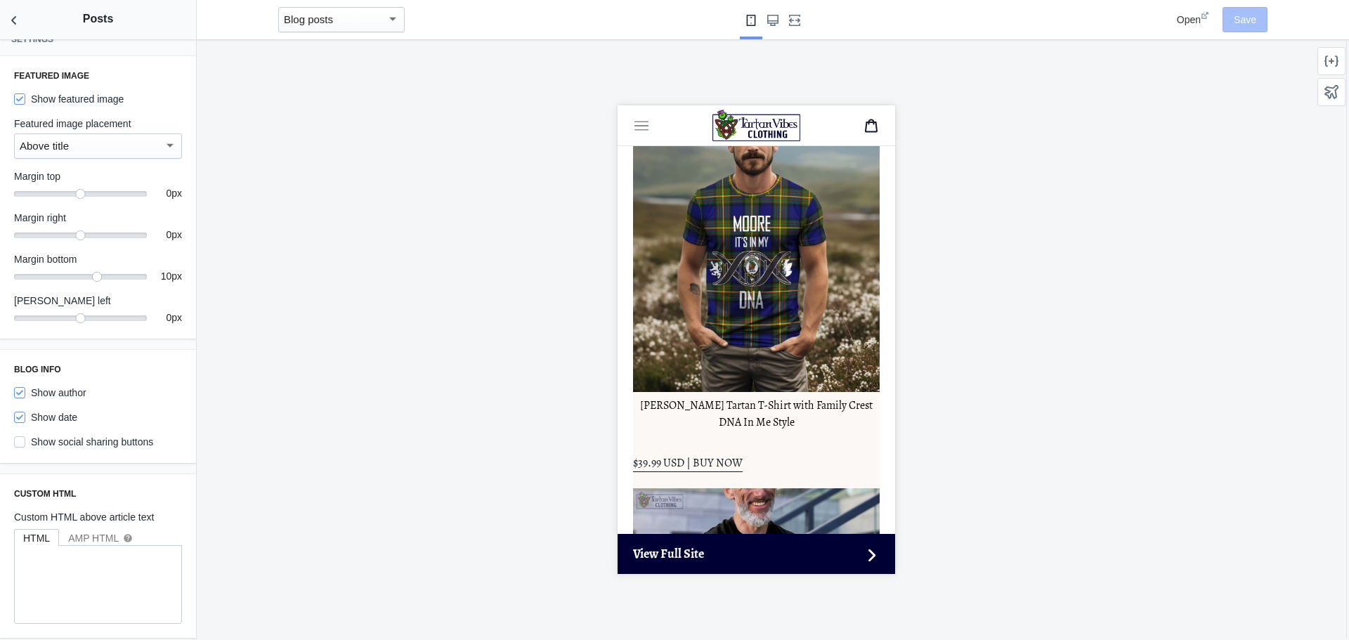
scroll to position [24, 0]
click at [8, 25] on icon "Back to sections" at bounding box center [14, 20] width 14 height 14
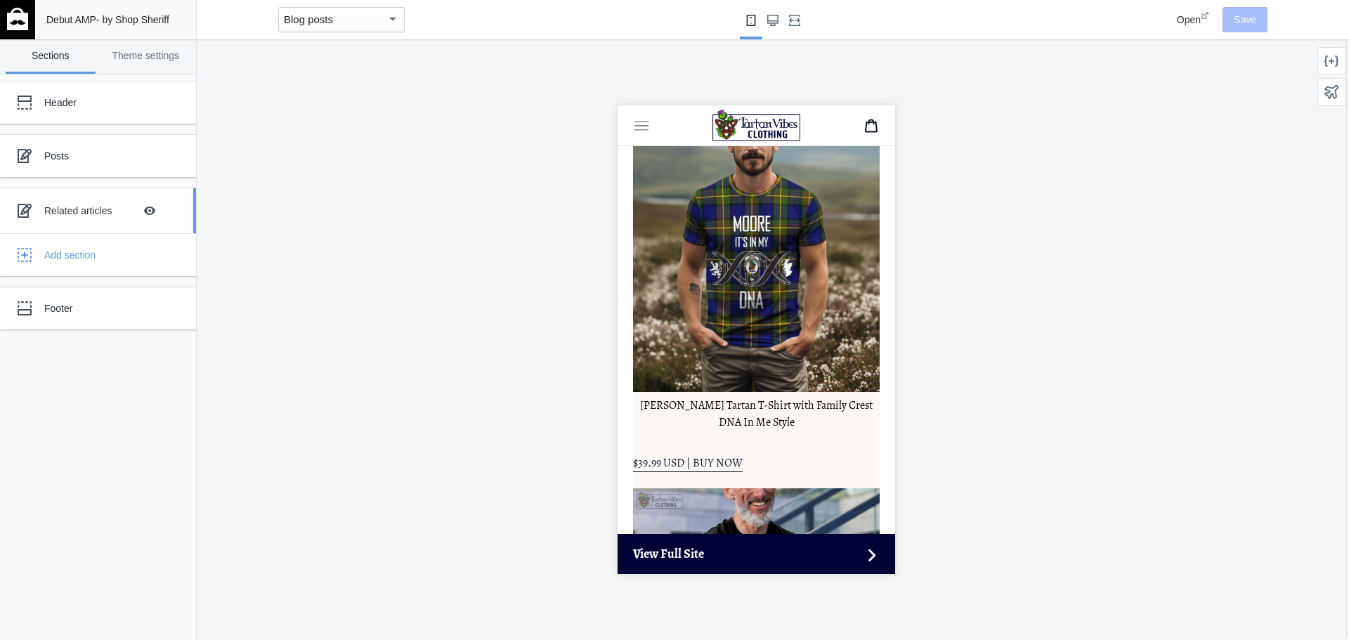
click at [77, 214] on div "Related articles" at bounding box center [89, 211] width 90 height 14
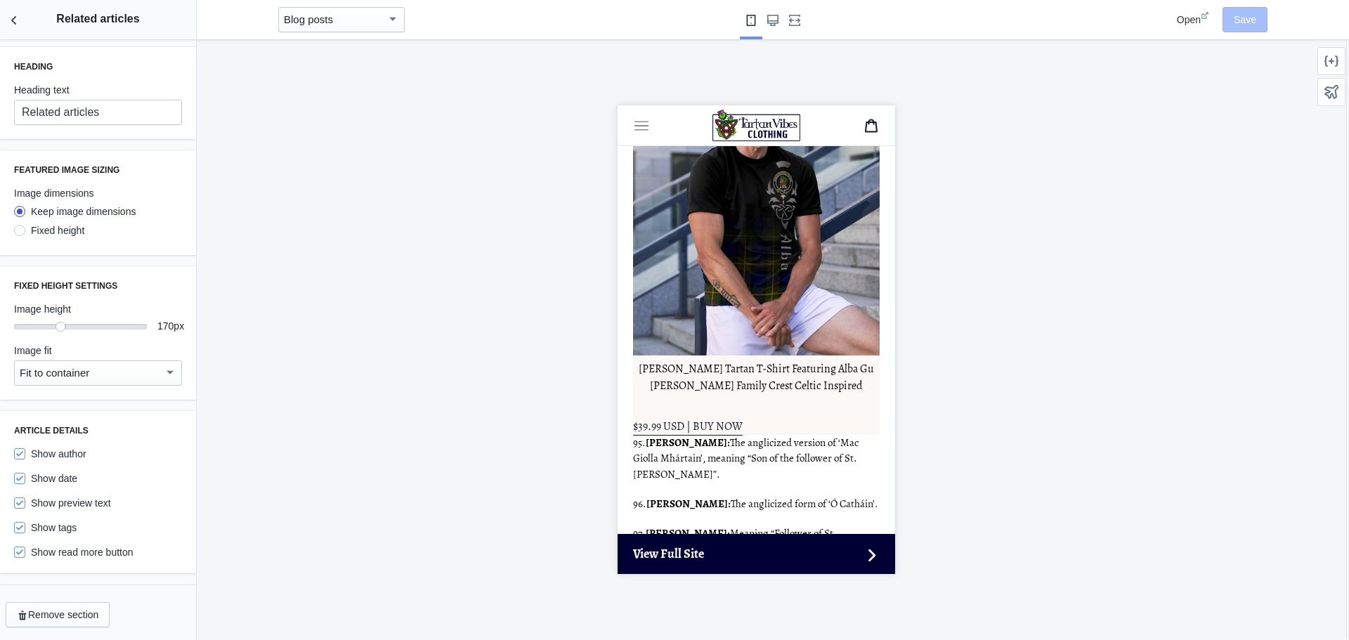
scroll to position [10003, 0]
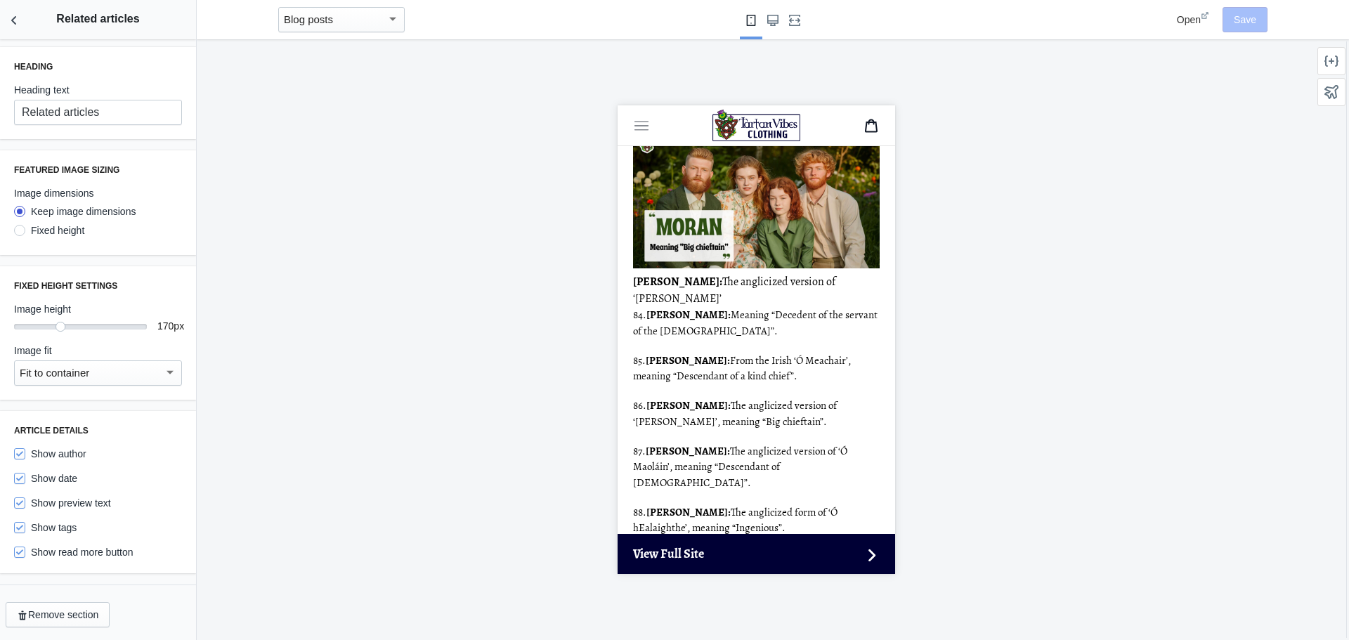
scroll to position [8949, 0]
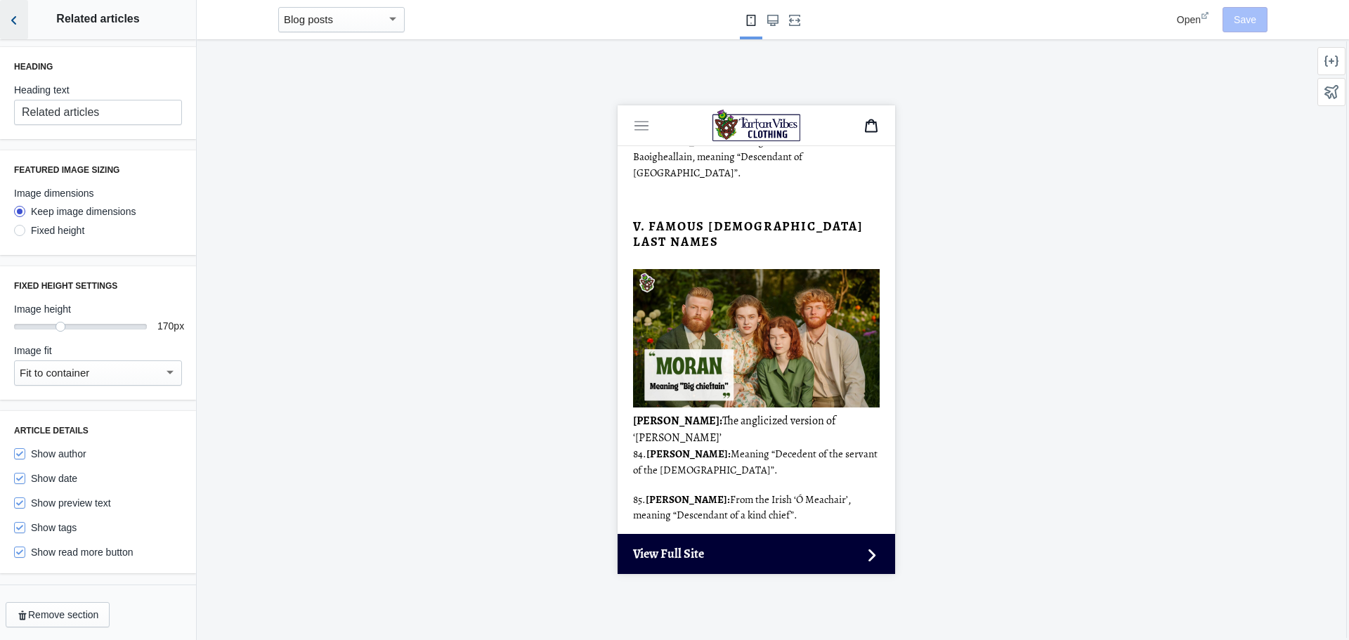
click at [14, 21] on icon "Back to sections" at bounding box center [14, 20] width 14 height 14
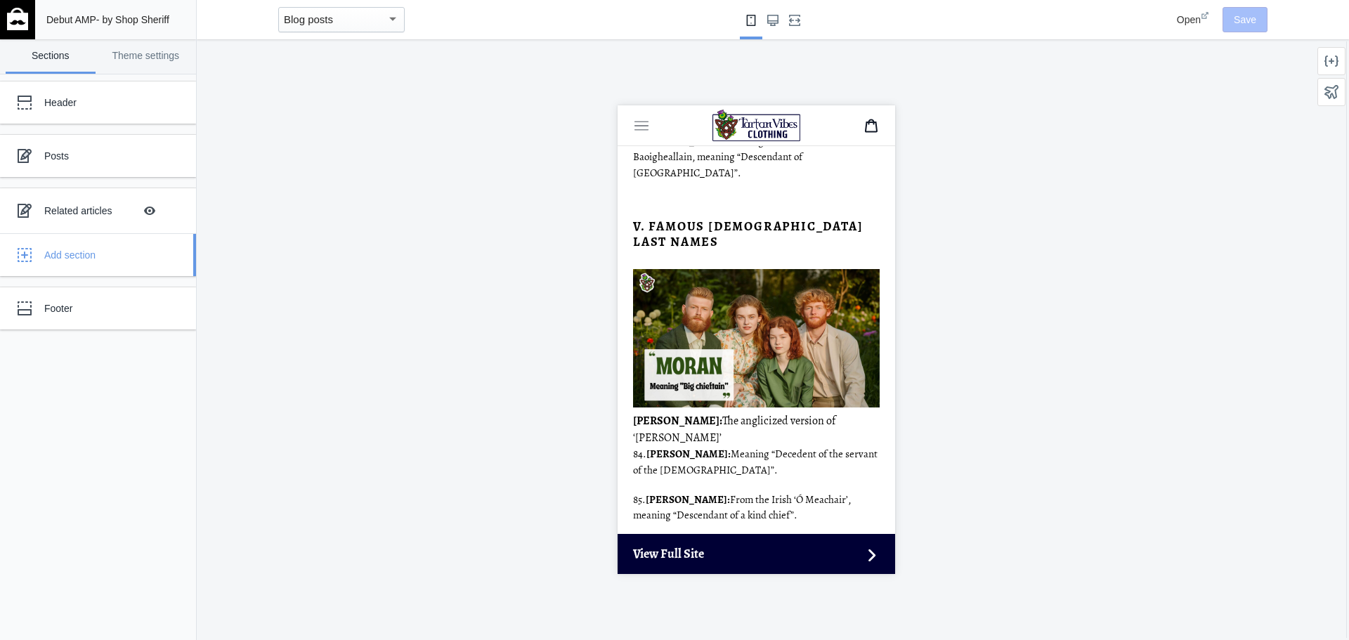
click at [140, 258] on div "Add section" at bounding box center [114, 255] width 141 height 14
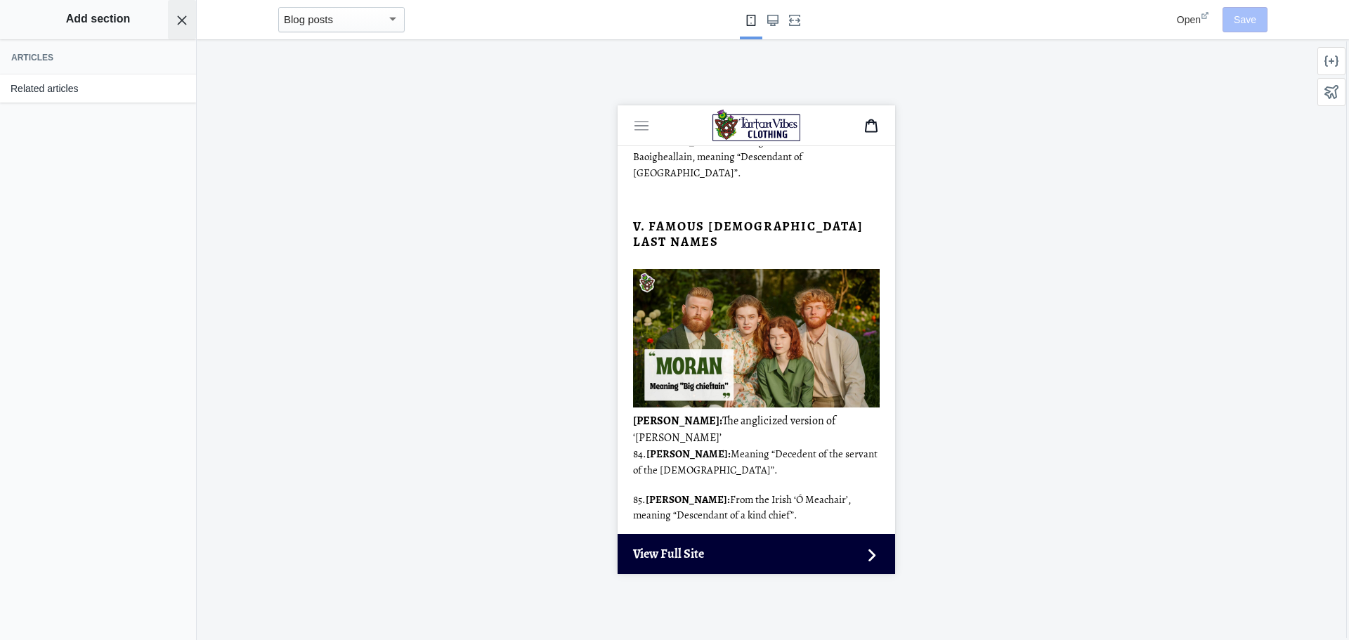
click at [185, 22] on use "Close panel" at bounding box center [182, 19] width 9 height 9
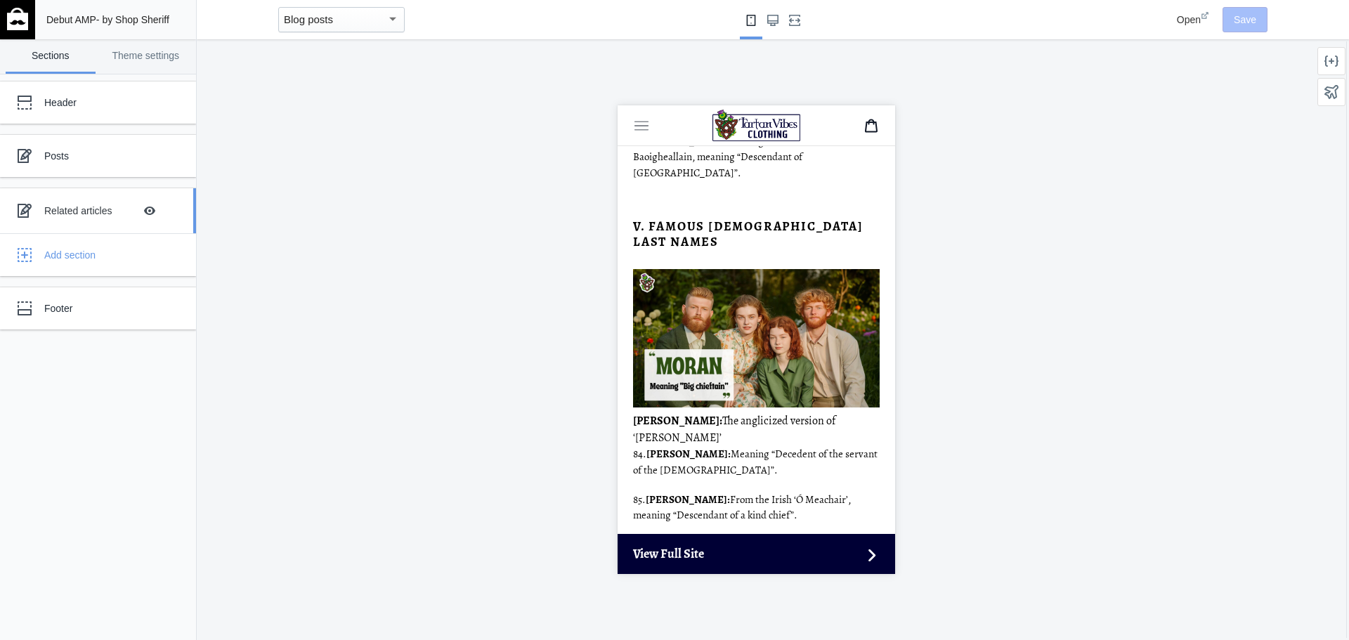
click at [101, 207] on div "Related articles" at bounding box center [89, 211] width 90 height 14
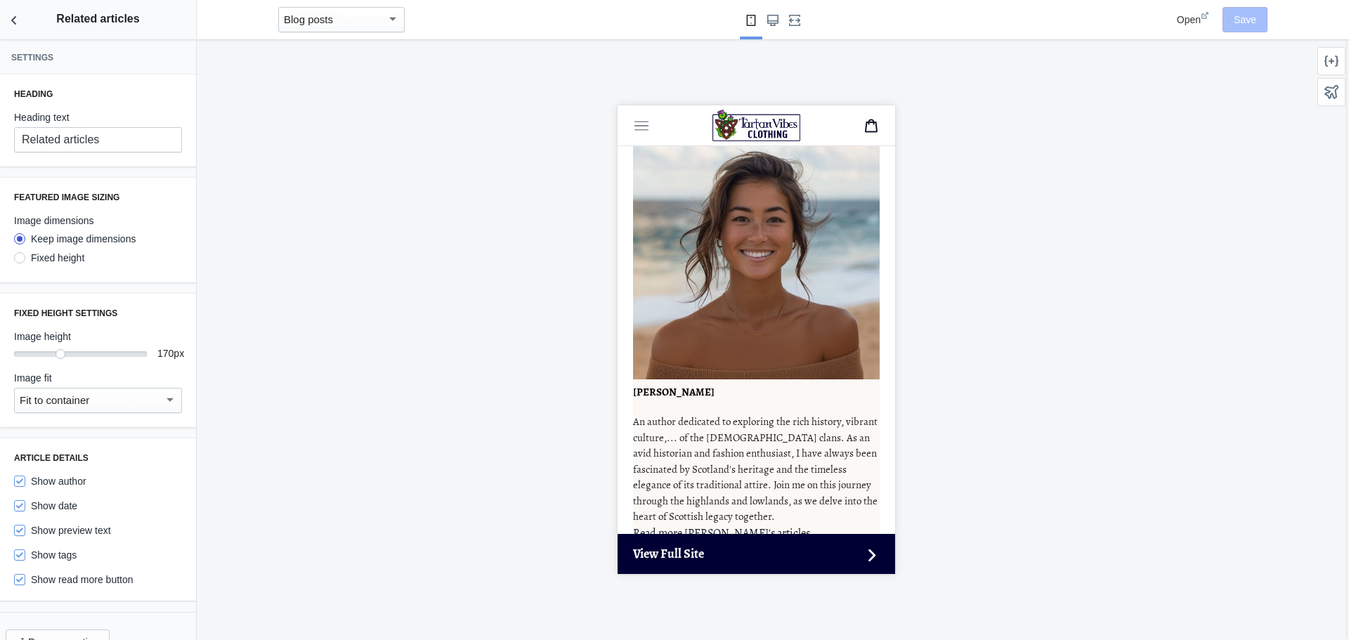
scroll to position [28, 0]
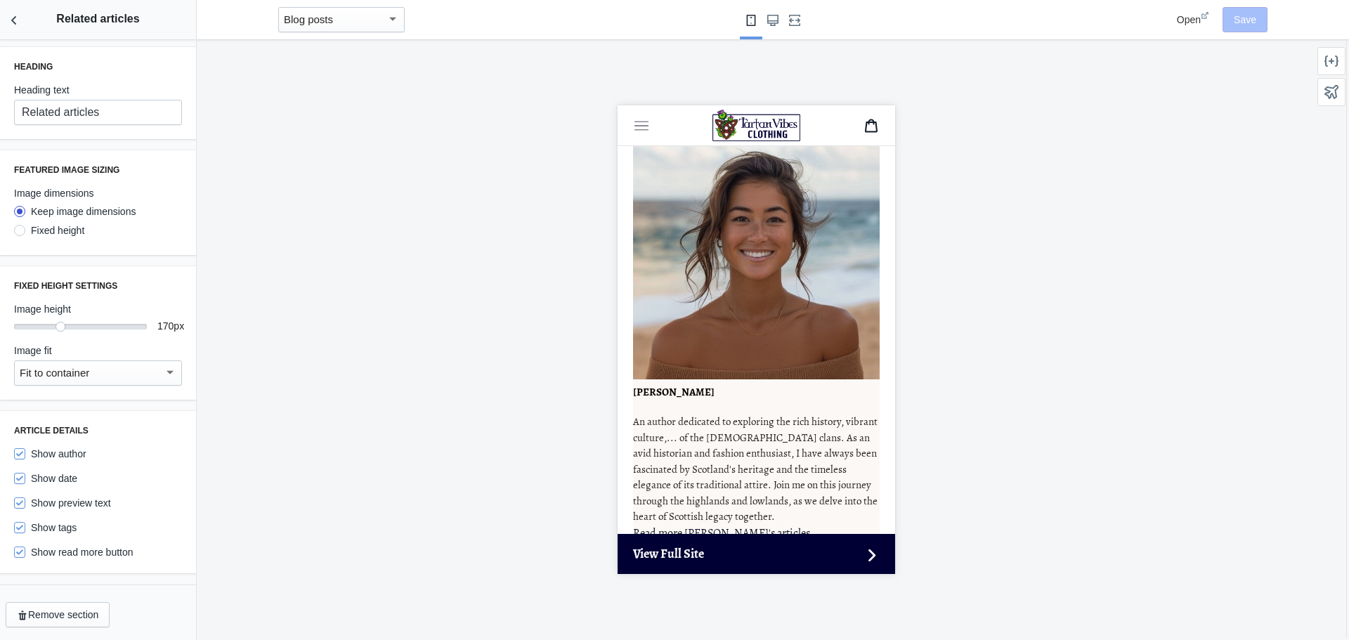
click at [41, 529] on label "Show tags" at bounding box center [45, 528] width 63 height 14
click at [25, 529] on input "Show tags" at bounding box center [19, 527] width 11 height 11
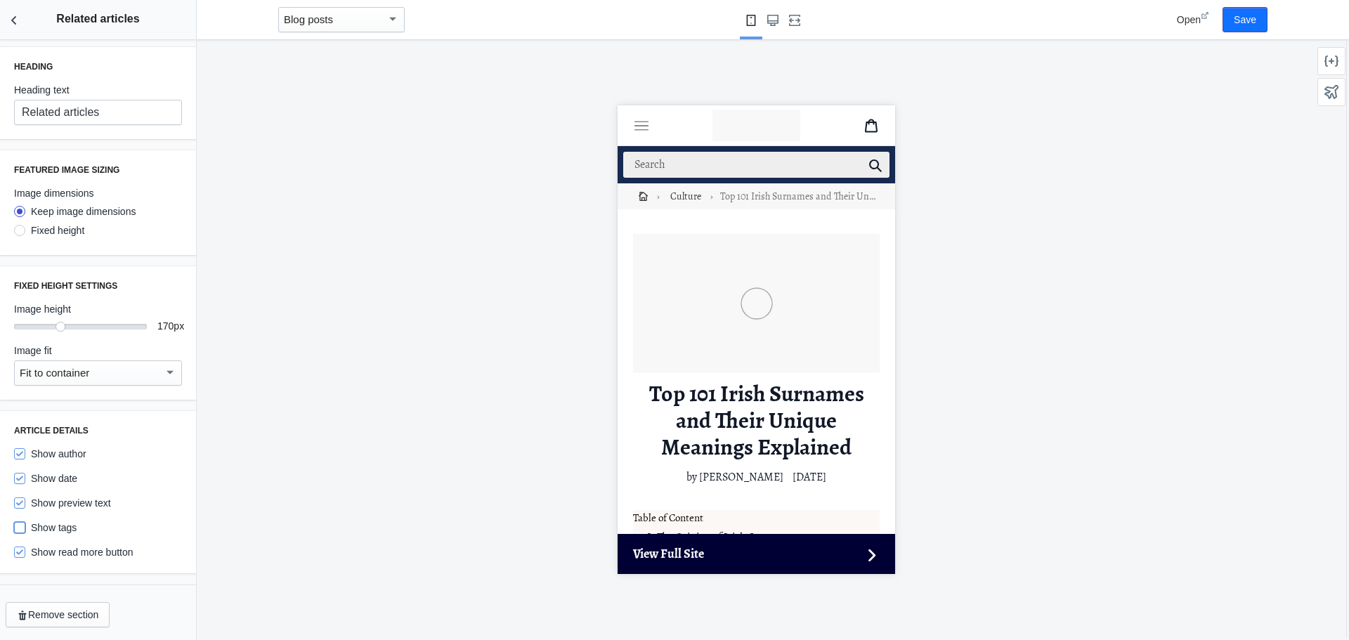
scroll to position [0, 0]
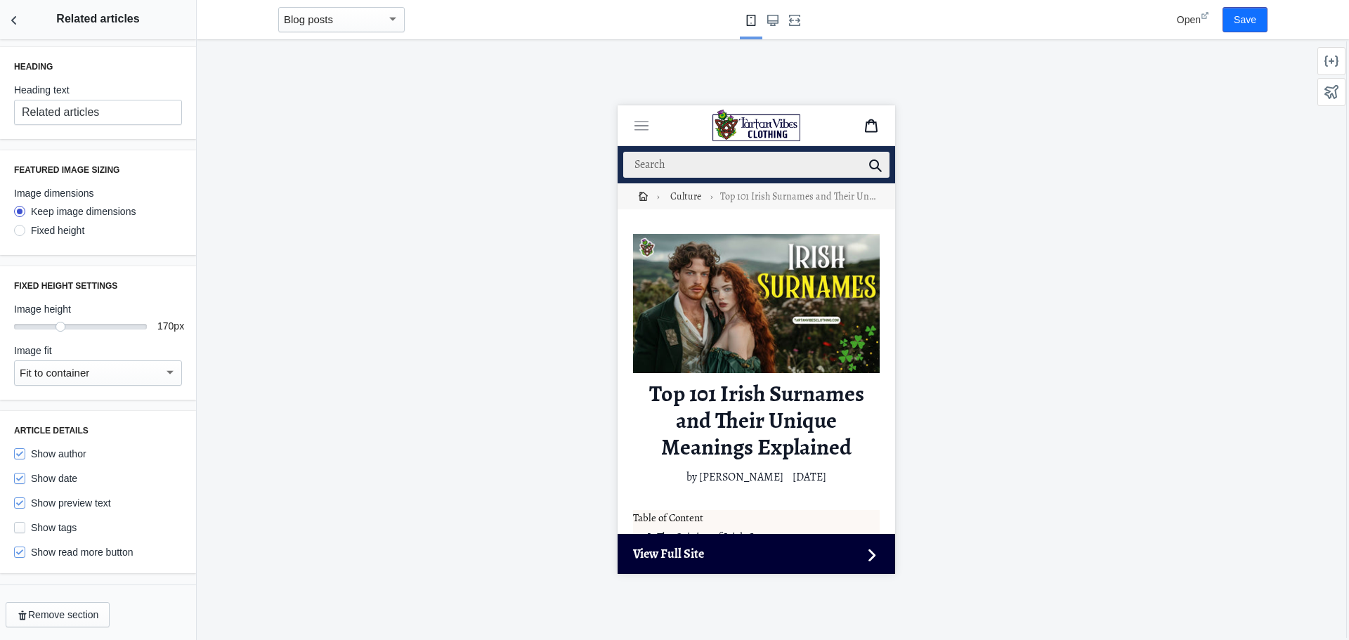
click at [41, 529] on label "Show tags" at bounding box center [45, 528] width 63 height 14
click at [25, 529] on input "Show tags" at bounding box center [19, 527] width 11 height 11
checkbox input "true"
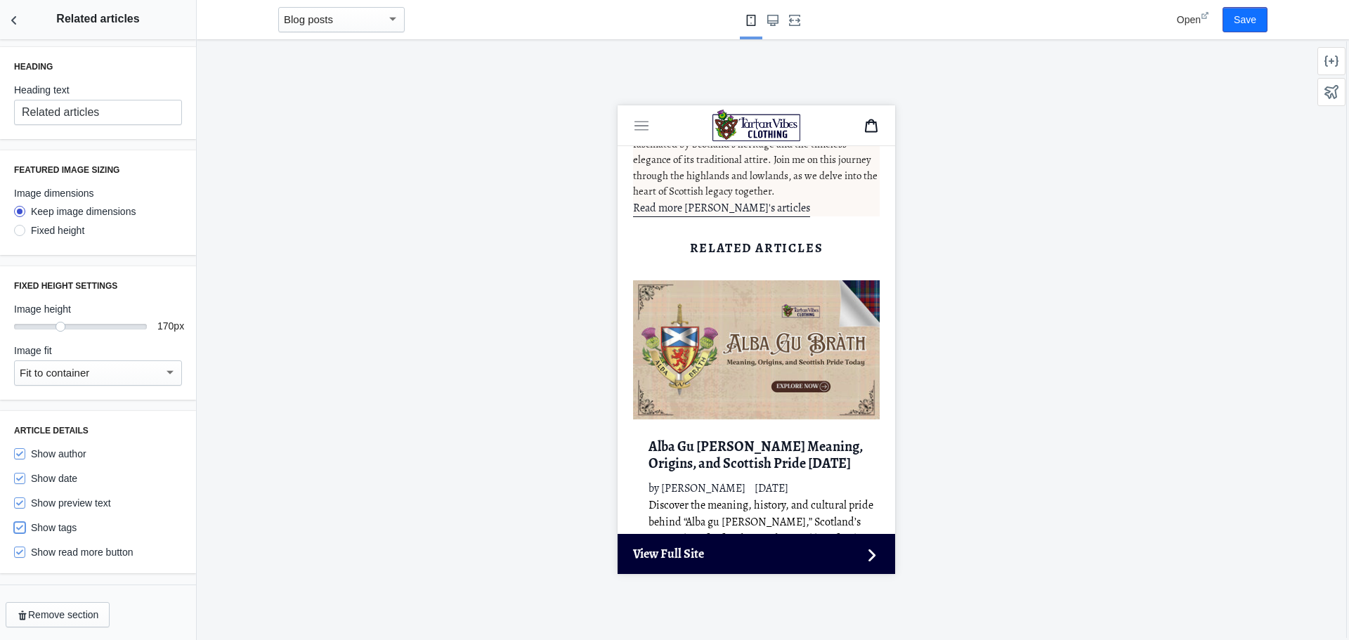
scroll to position [12159, 0]
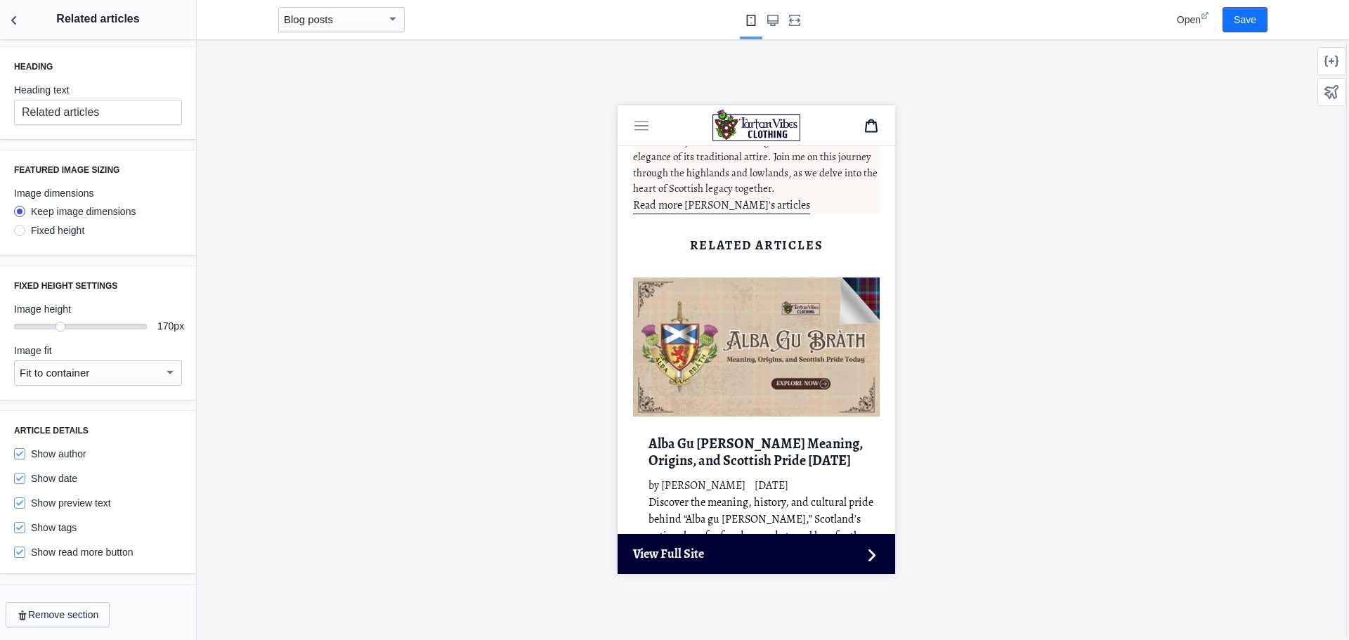
click at [87, 552] on label "Show read more button" at bounding box center [73, 552] width 119 height 14
click at [25, 552] on input "Show read more button" at bounding box center [19, 552] width 11 height 11
checkbox input "false"
click at [66, 481] on label "Show date" at bounding box center [45, 479] width 63 height 14
click at [25, 481] on input "Show date" at bounding box center [19, 478] width 11 height 11
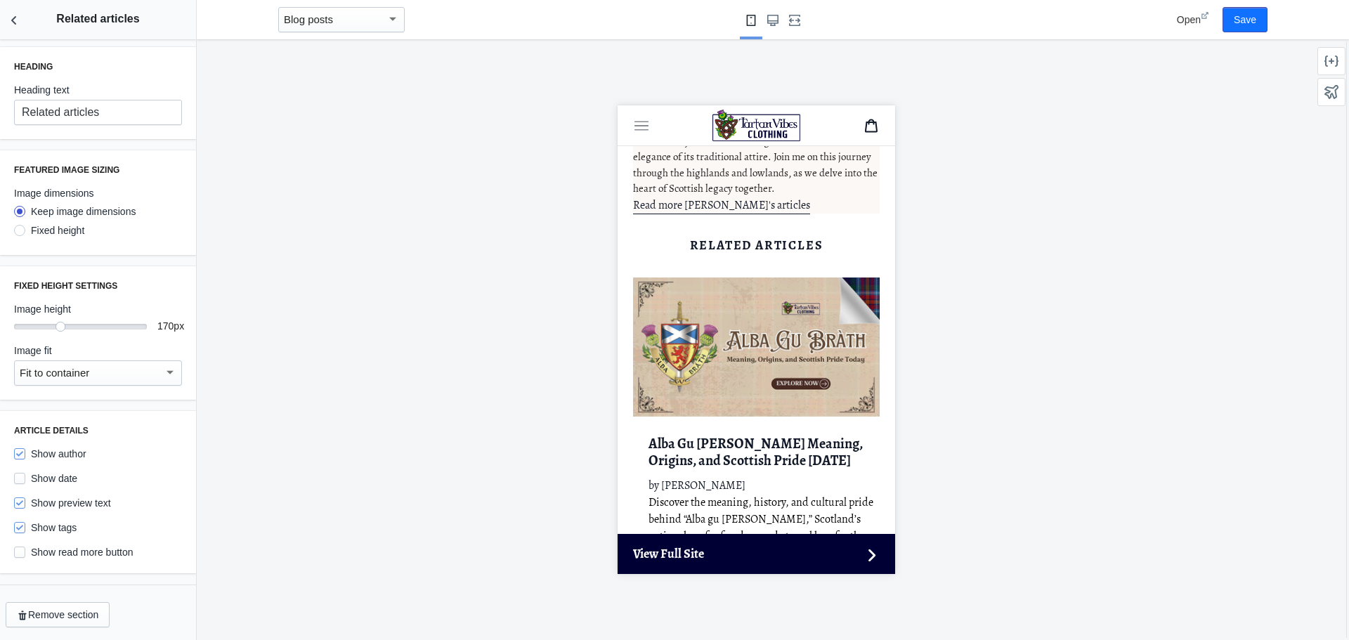
click at [66, 481] on label "Show date" at bounding box center [45, 479] width 63 height 14
click at [25, 481] on input "Show date" at bounding box center [19, 478] width 11 height 11
checkbox input "true"
click at [141, 375] on div "Fit to container" at bounding box center [92, 373] width 144 height 17
click at [153, 265] on div at bounding box center [674, 320] width 1349 height 640
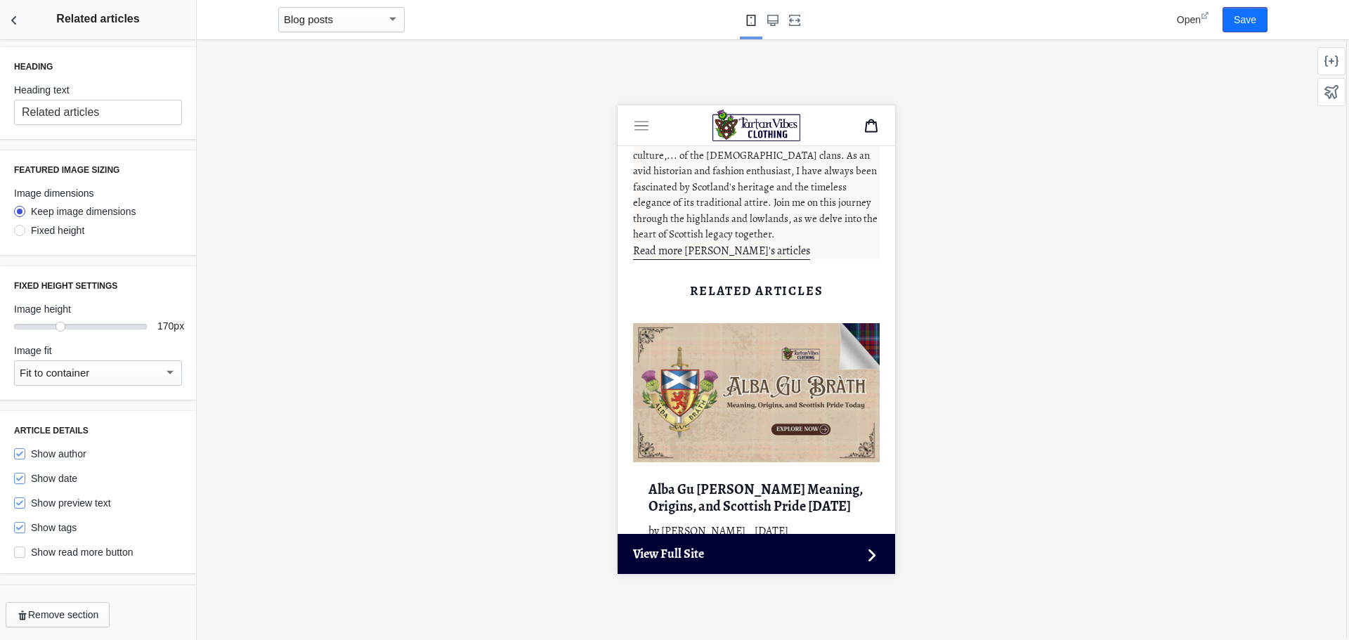
scroll to position [12089, 0]
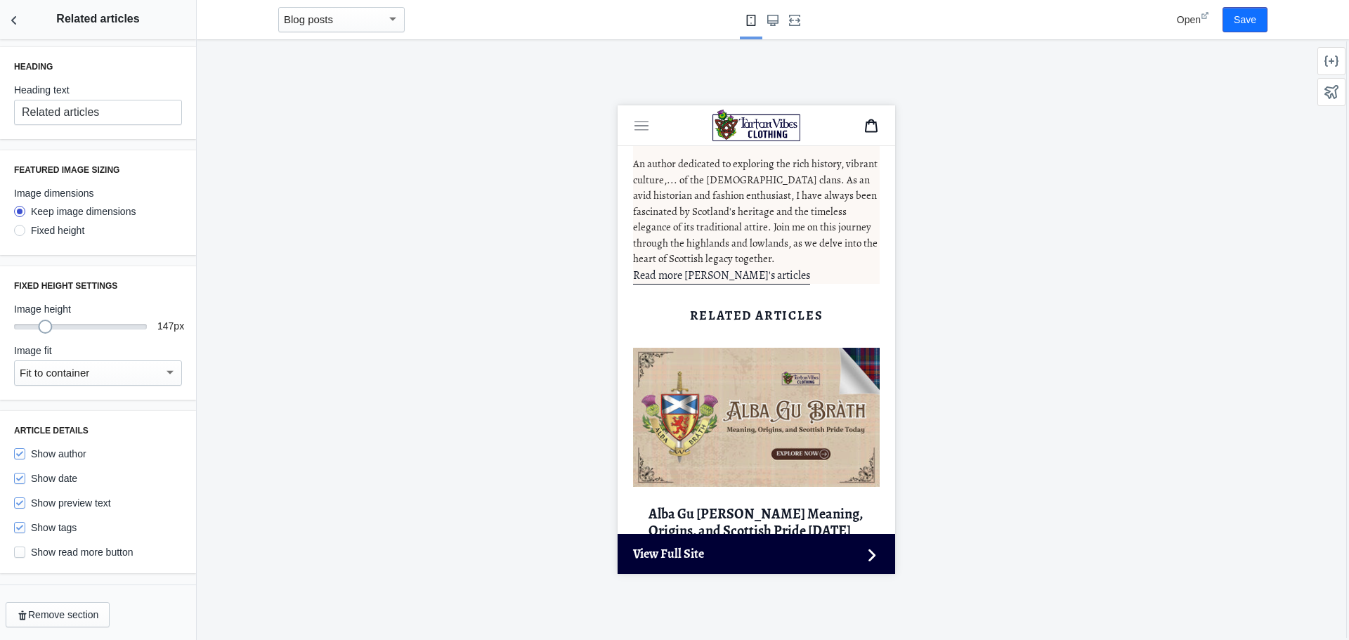
click at [43, 325] on div "147" at bounding box center [80, 324] width 133 height 1
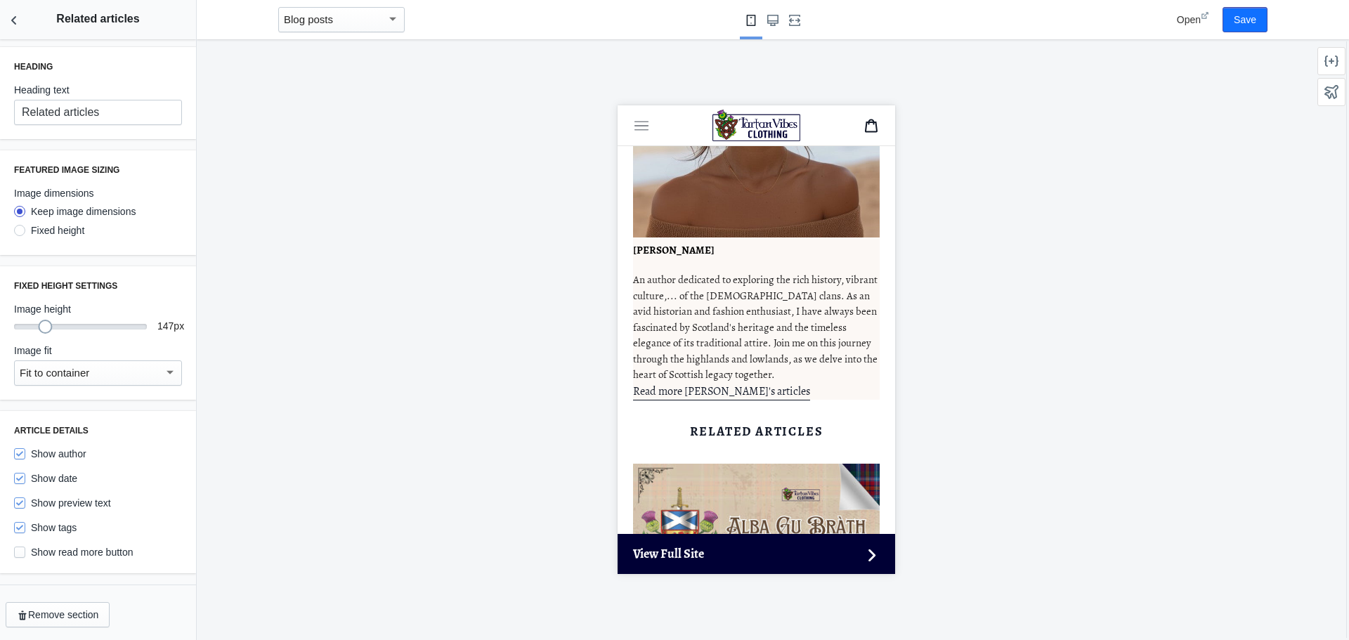
scroll to position [11948, 0]
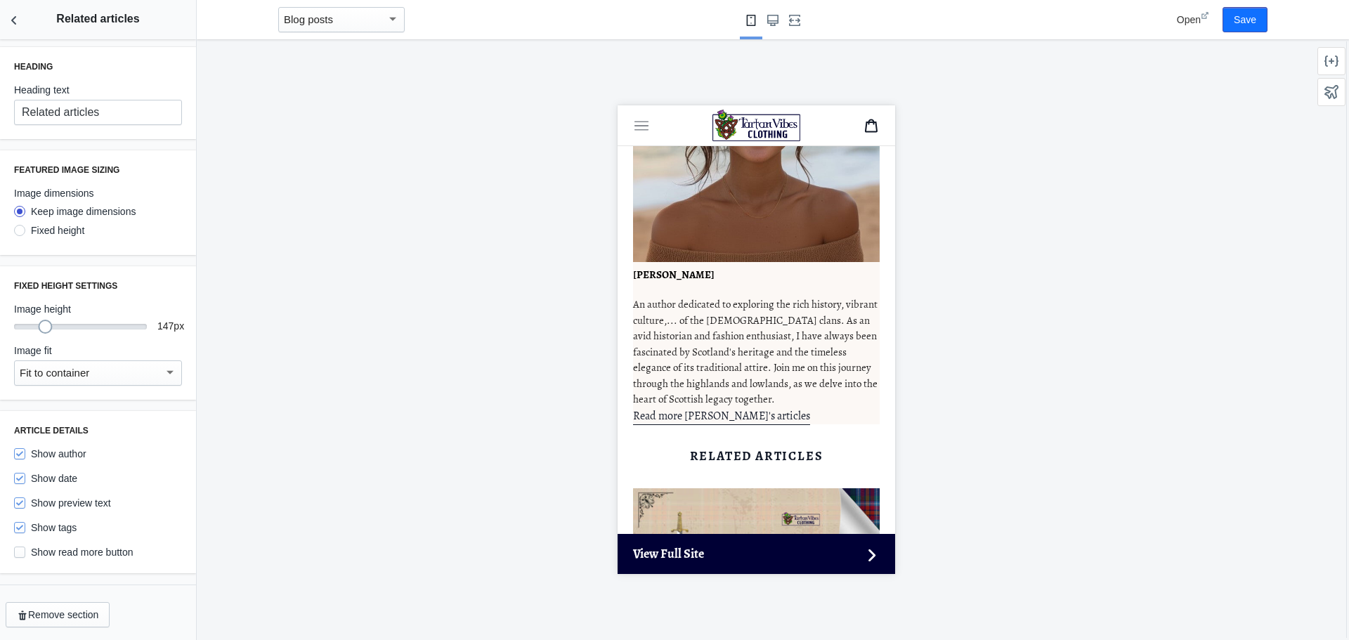
click at [25, 325] on div "147" at bounding box center [80, 324] width 133 height 1
click at [38, 325] on div "139" at bounding box center [80, 324] width 133 height 1
click at [72, 328] on div at bounding box center [80, 327] width 133 height 6
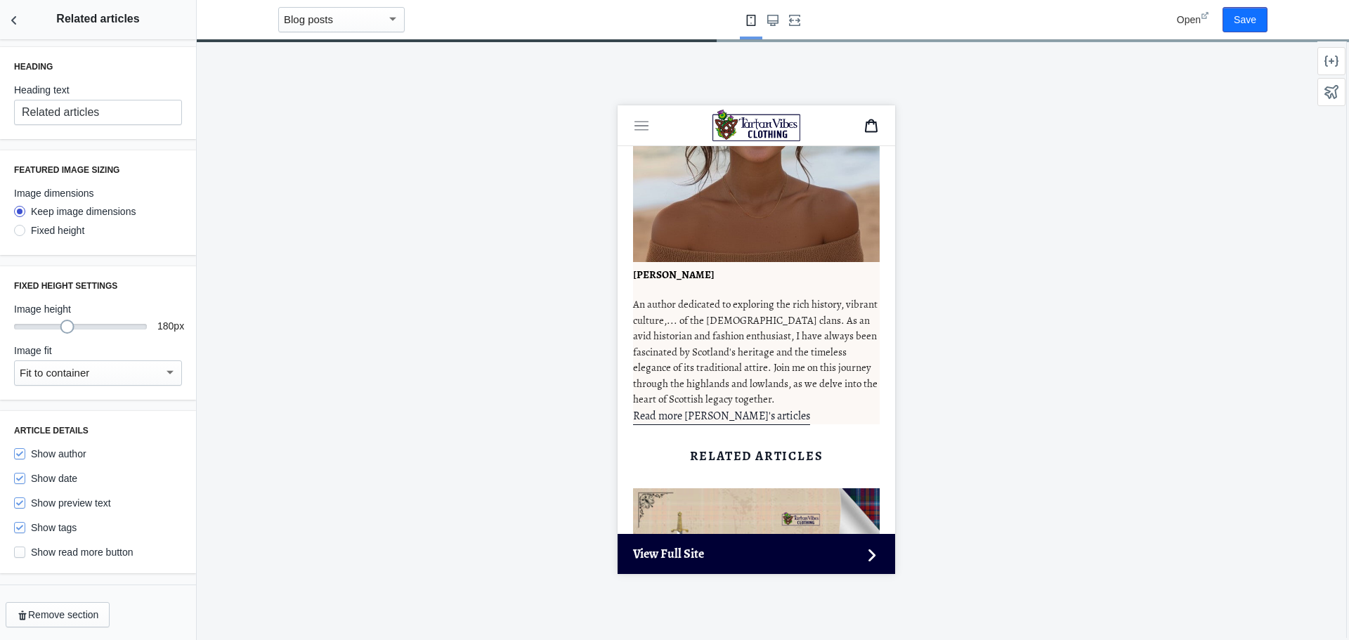
click at [63, 329] on mat-slider "180" at bounding box center [80, 326] width 133 height 14
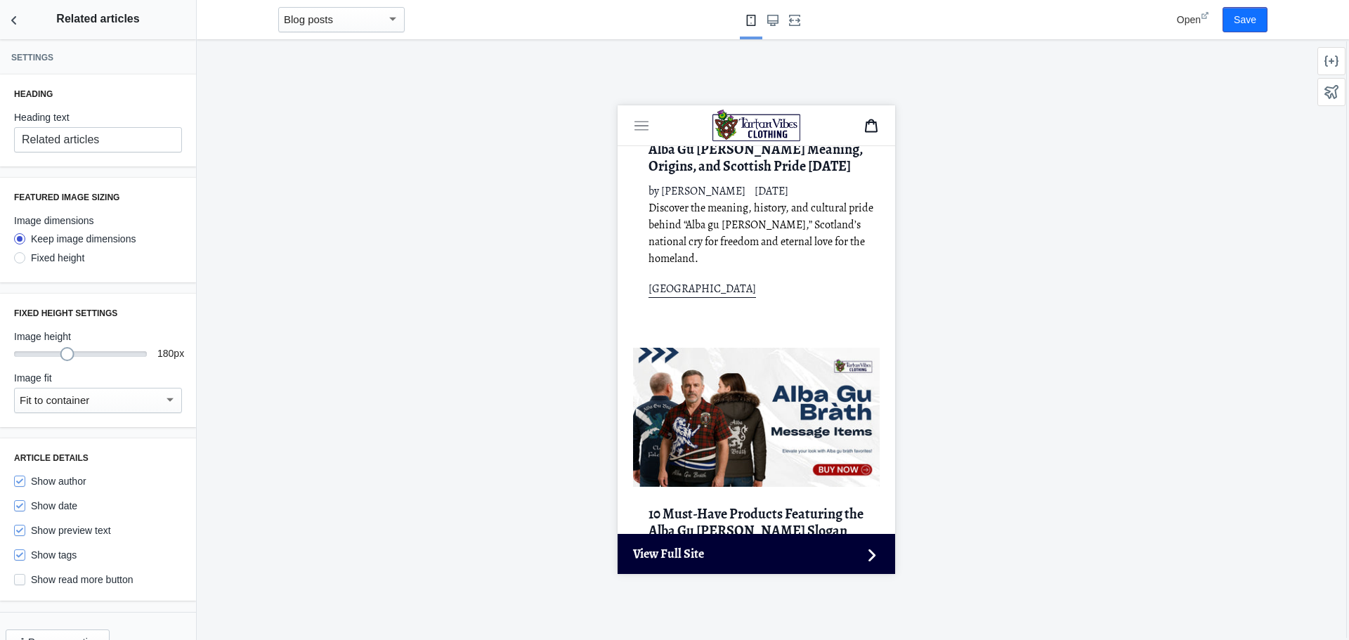
scroll to position [12591, 0]
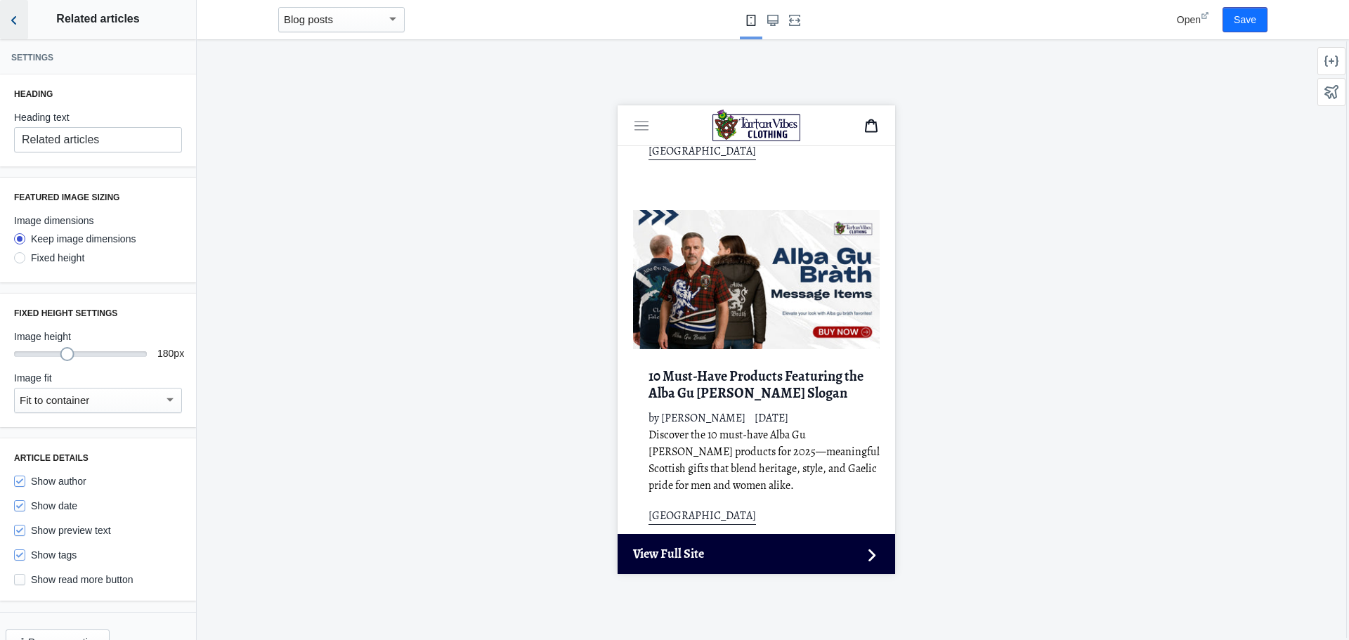
click at [25, 22] on button "Back to sections" at bounding box center [14, 19] width 28 height 39
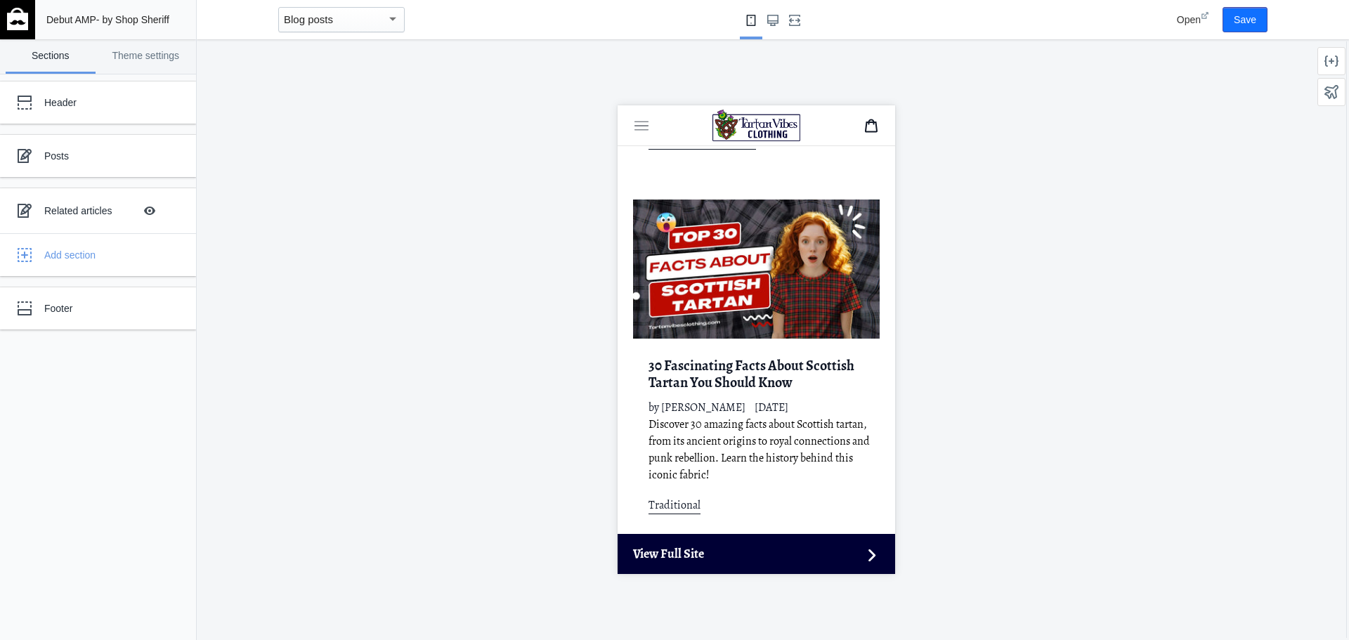
scroll to position [13083, 0]
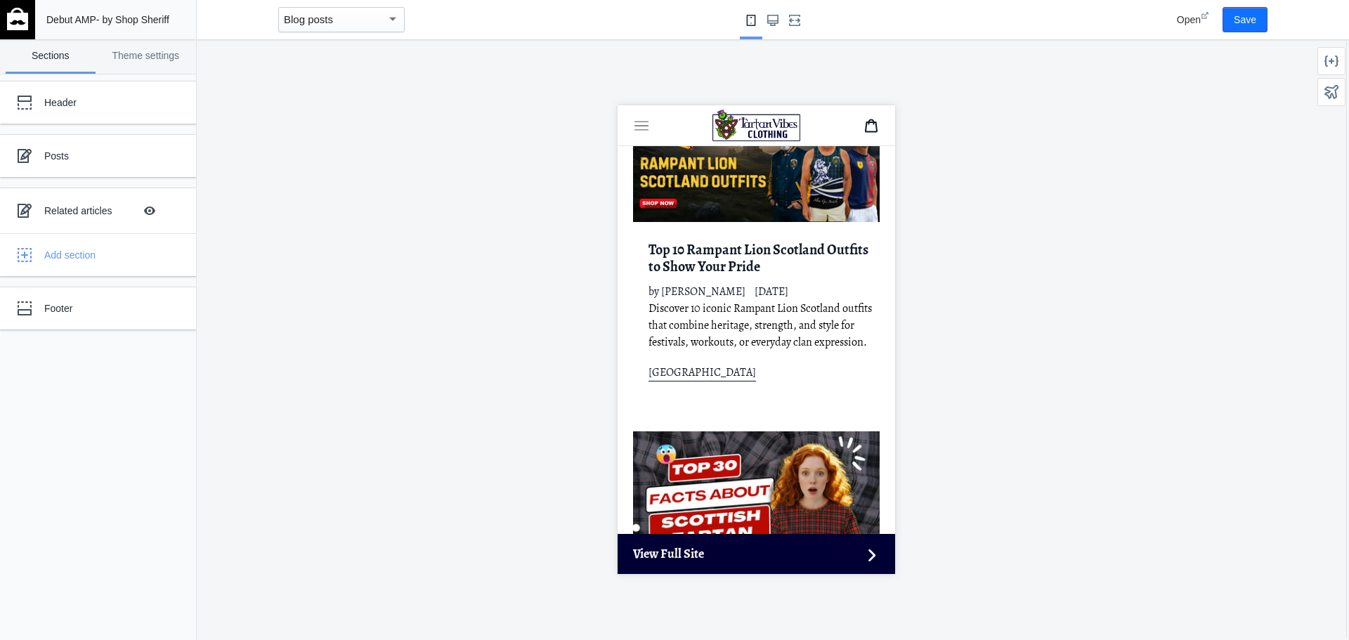
drag, startPoint x: 47, startPoint y: 482, endPoint x: 148, endPoint y: 375, distance: 147.7
click at [47, 482] on div "Header Posts Related articles Hide Image with text overlay Add section Footer" at bounding box center [98, 358] width 196 height 566
